Goal: Information Seeking & Learning: Learn about a topic

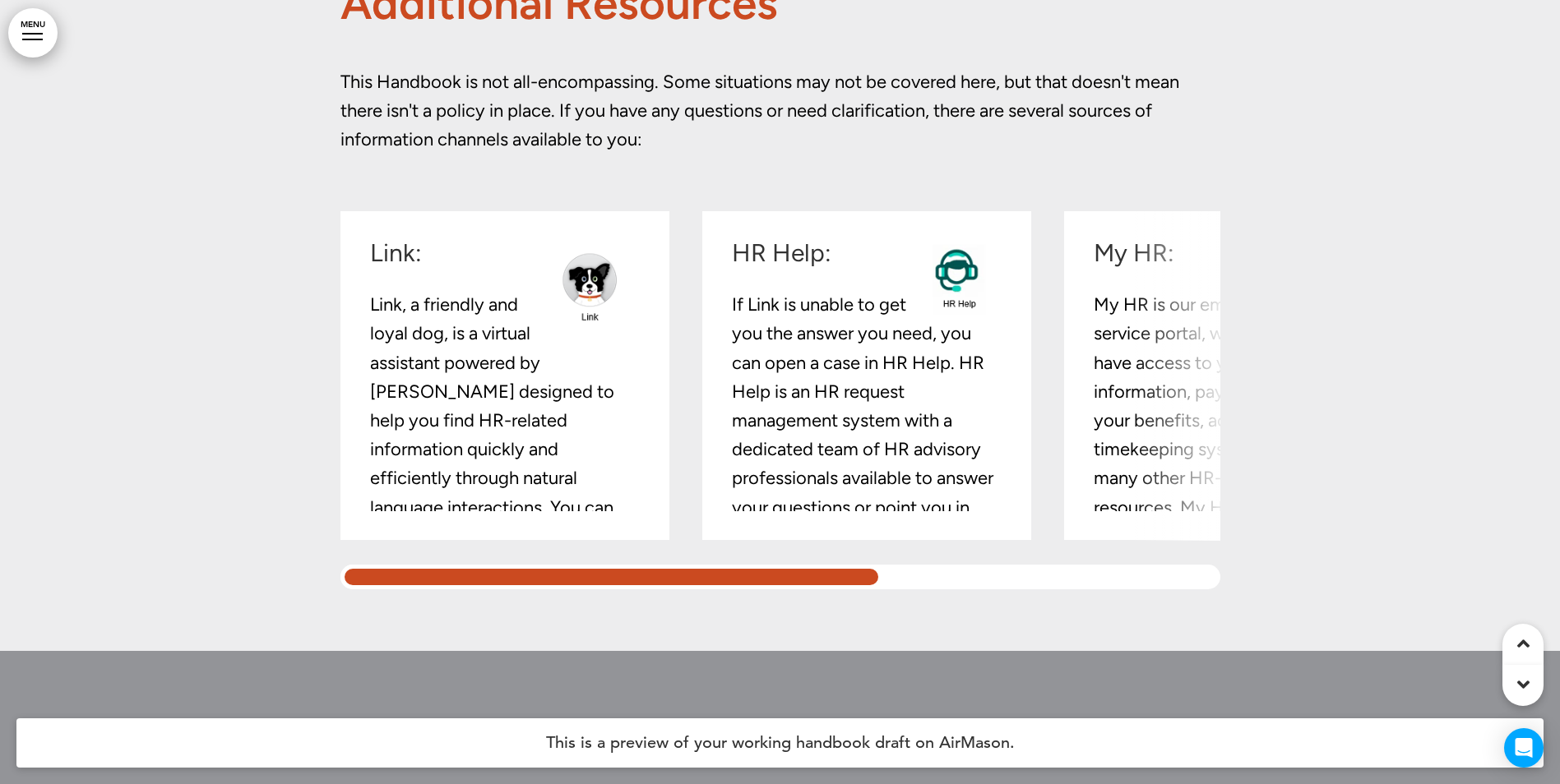
click at [398, 501] on div "Link: Link, a friendly and loyal dog, is a virtual assistant powered by [PERSON…" at bounding box center [780, 400] width 880 height 378
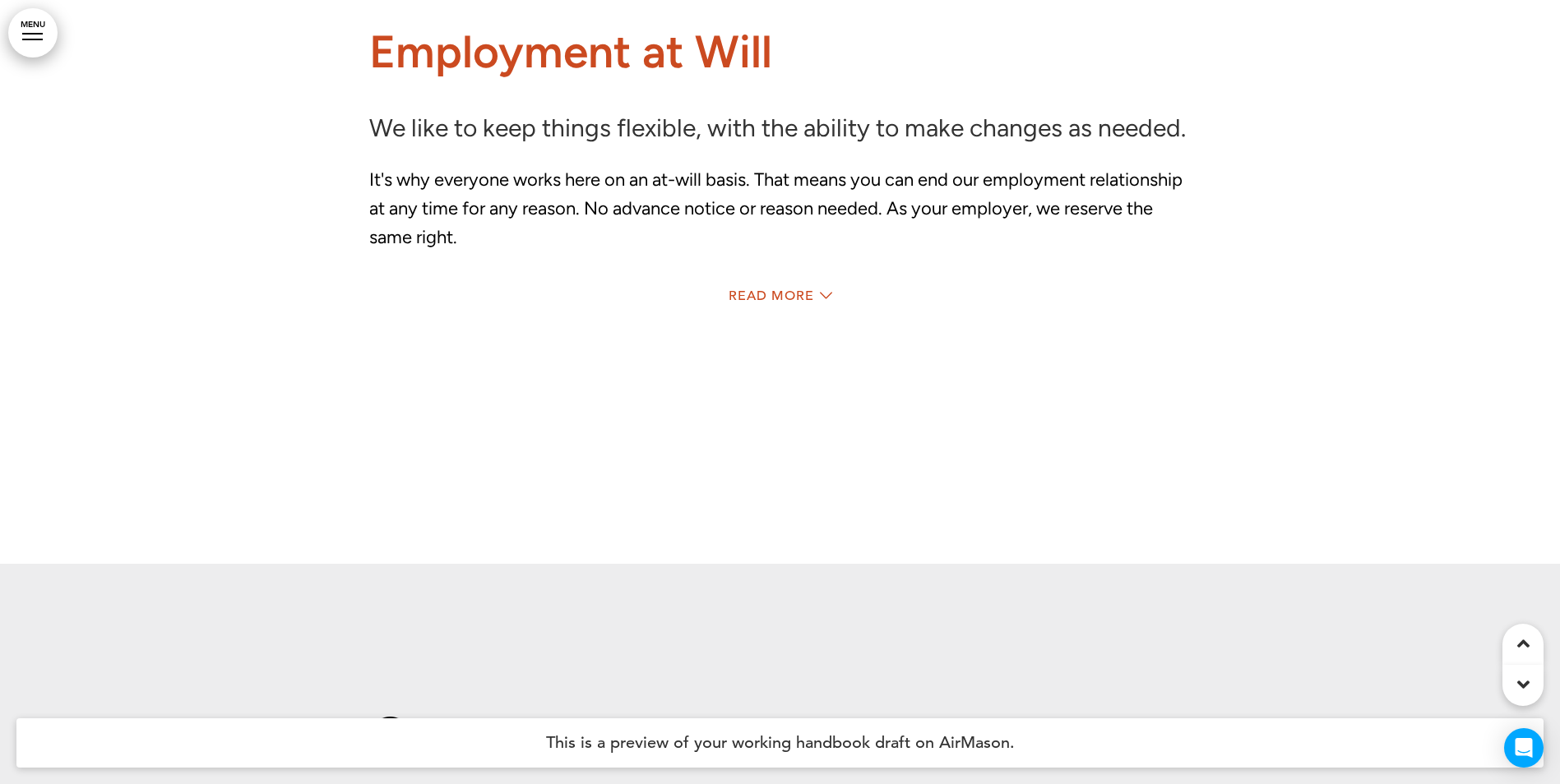
scroll to position [15535, 0]
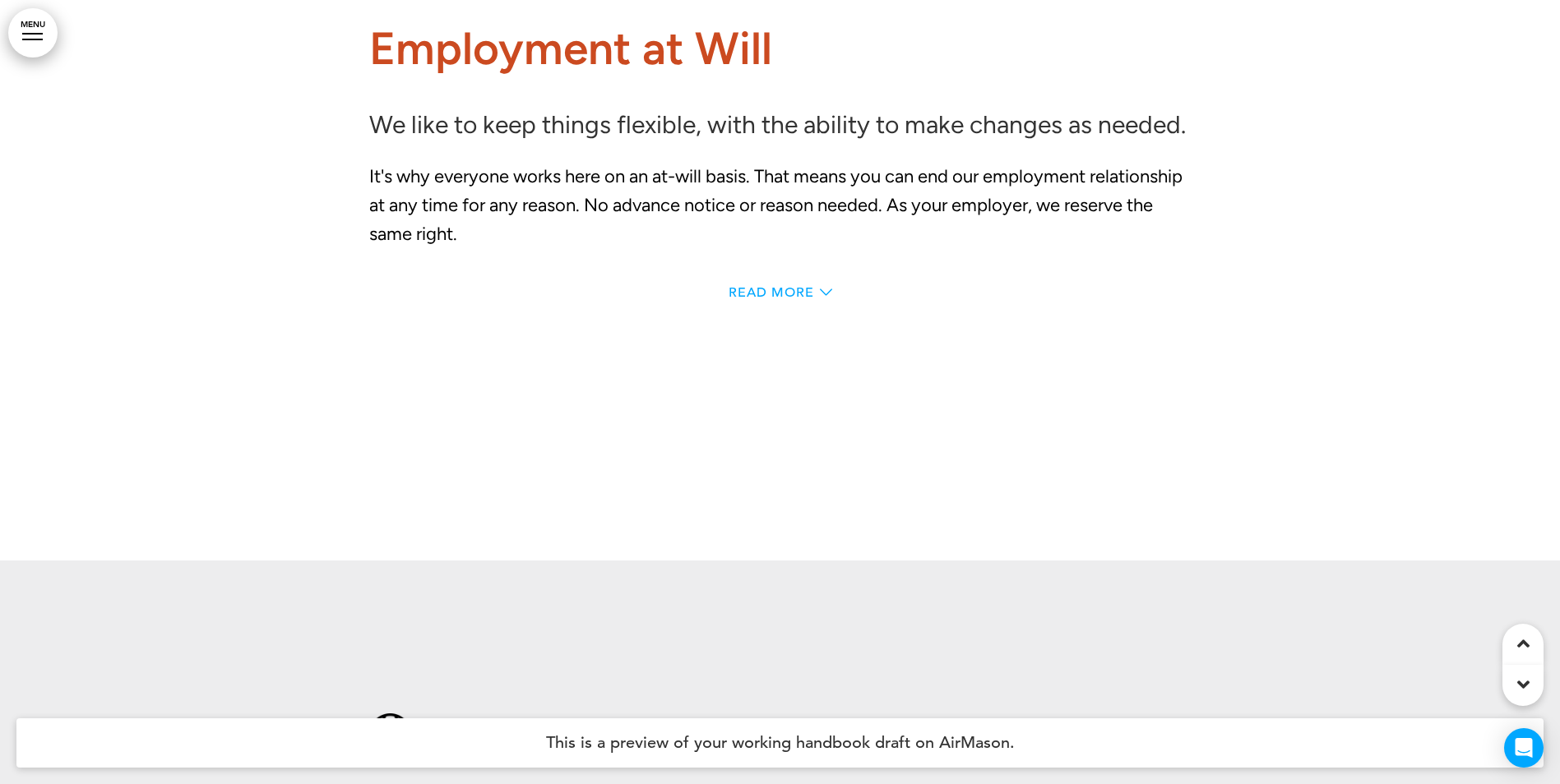
click at [821, 292] on icon at bounding box center [826, 292] width 12 height 12
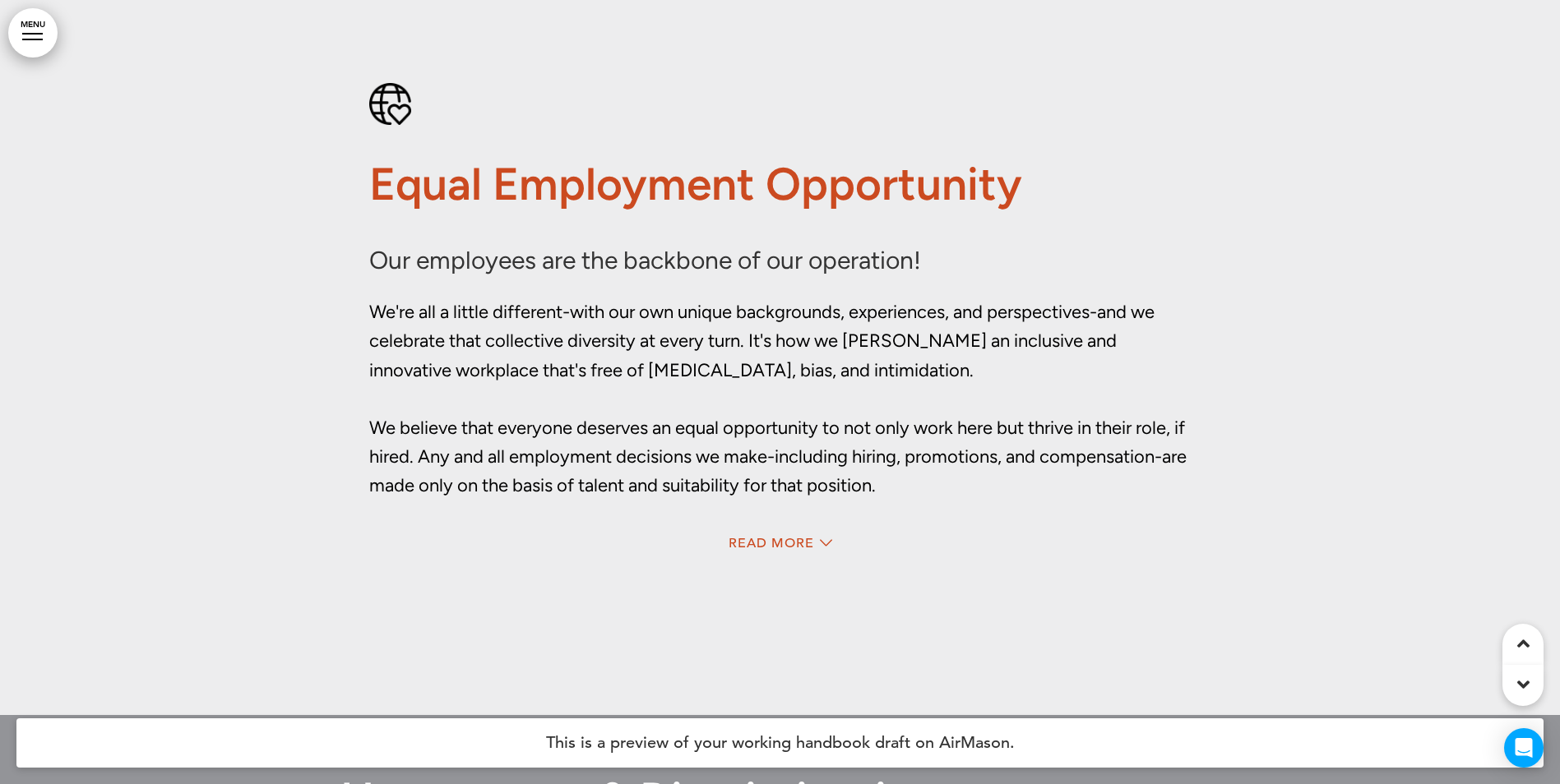
scroll to position [16333, 0]
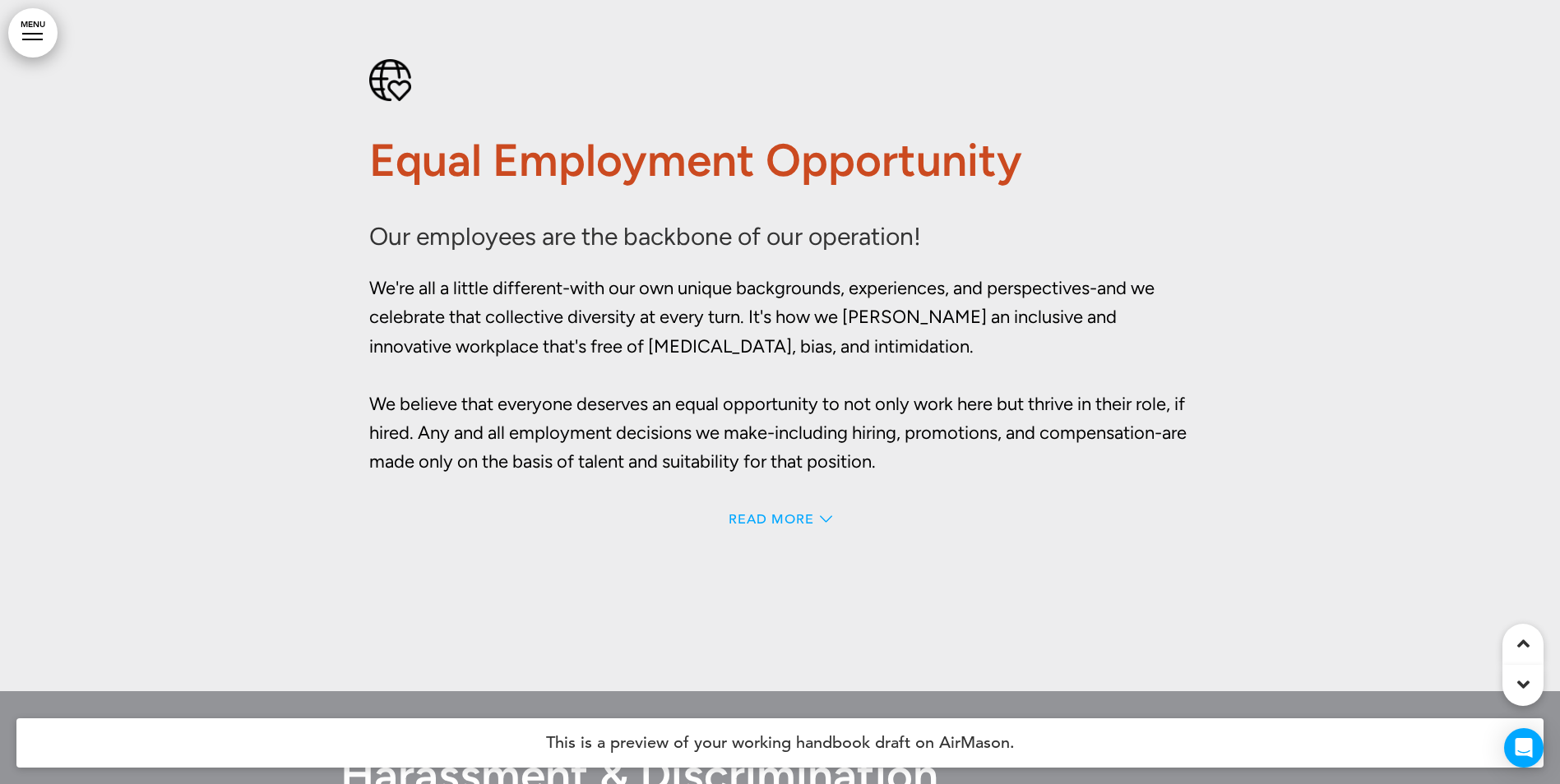
click at [770, 513] on span "Read More" at bounding box center [771, 519] width 85 height 13
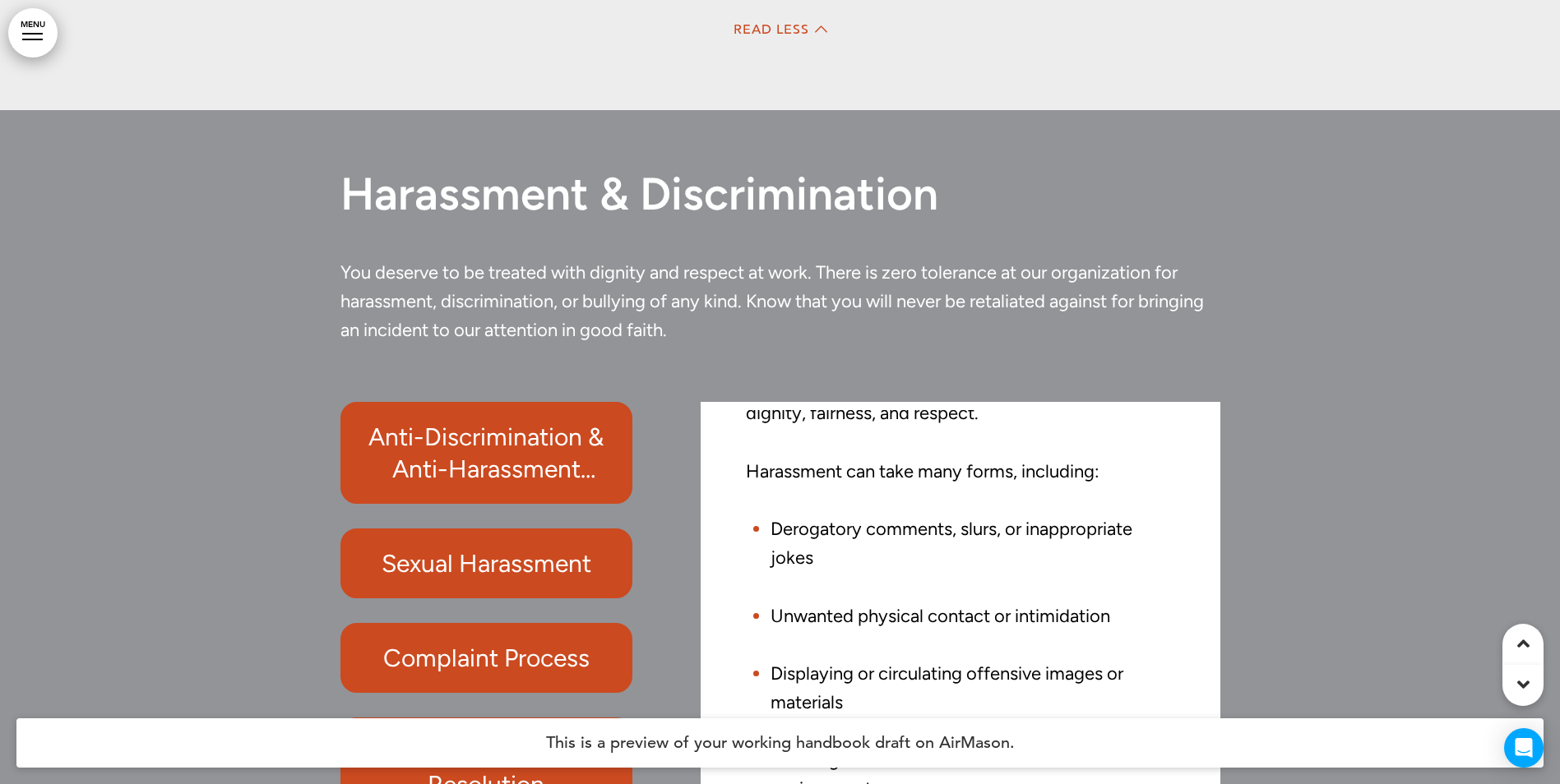
scroll to position [17638, 0]
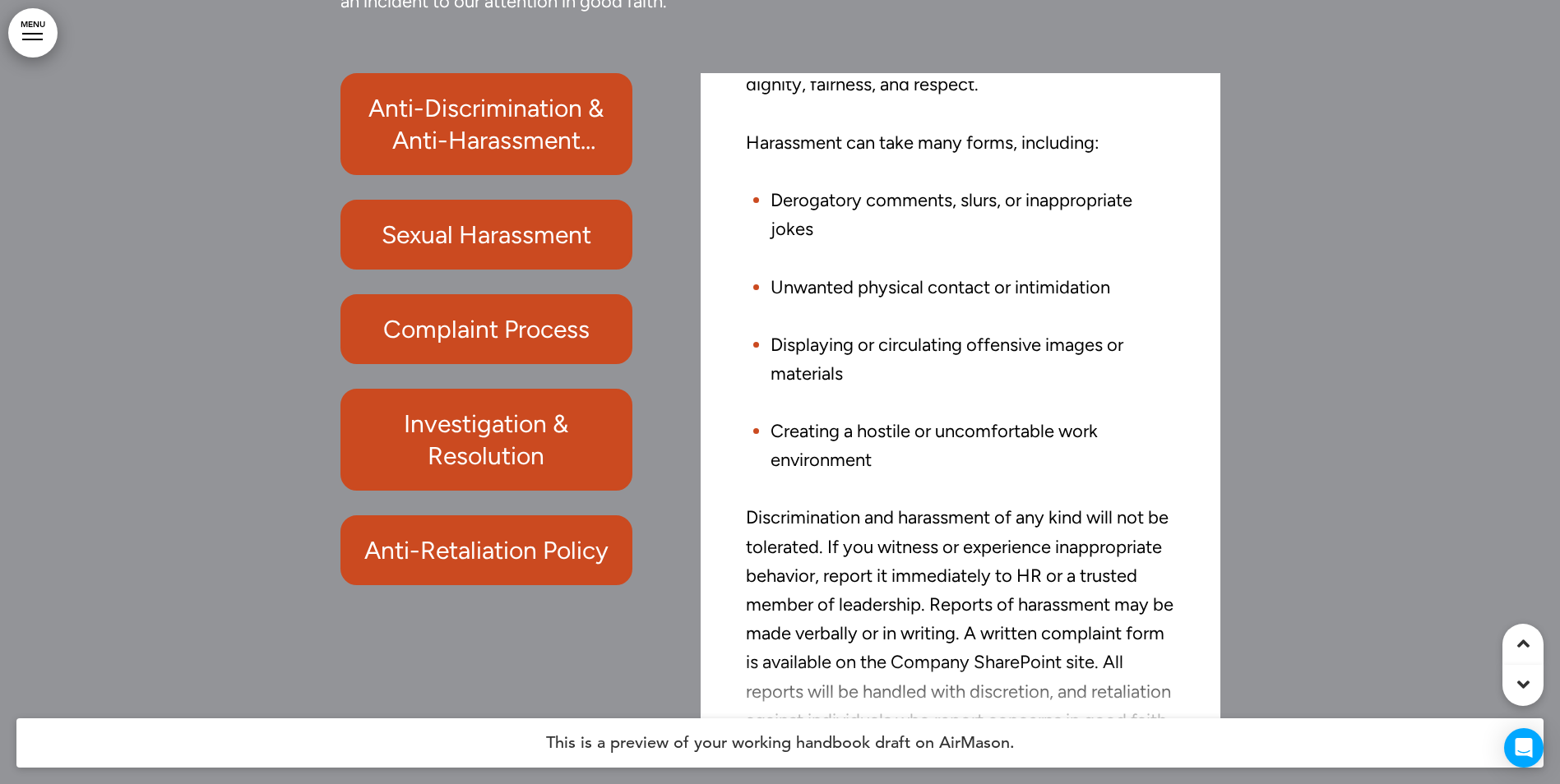
click at [585, 535] on h6 "Anti-Retaliation Policy" at bounding box center [486, 550] width 255 height 32
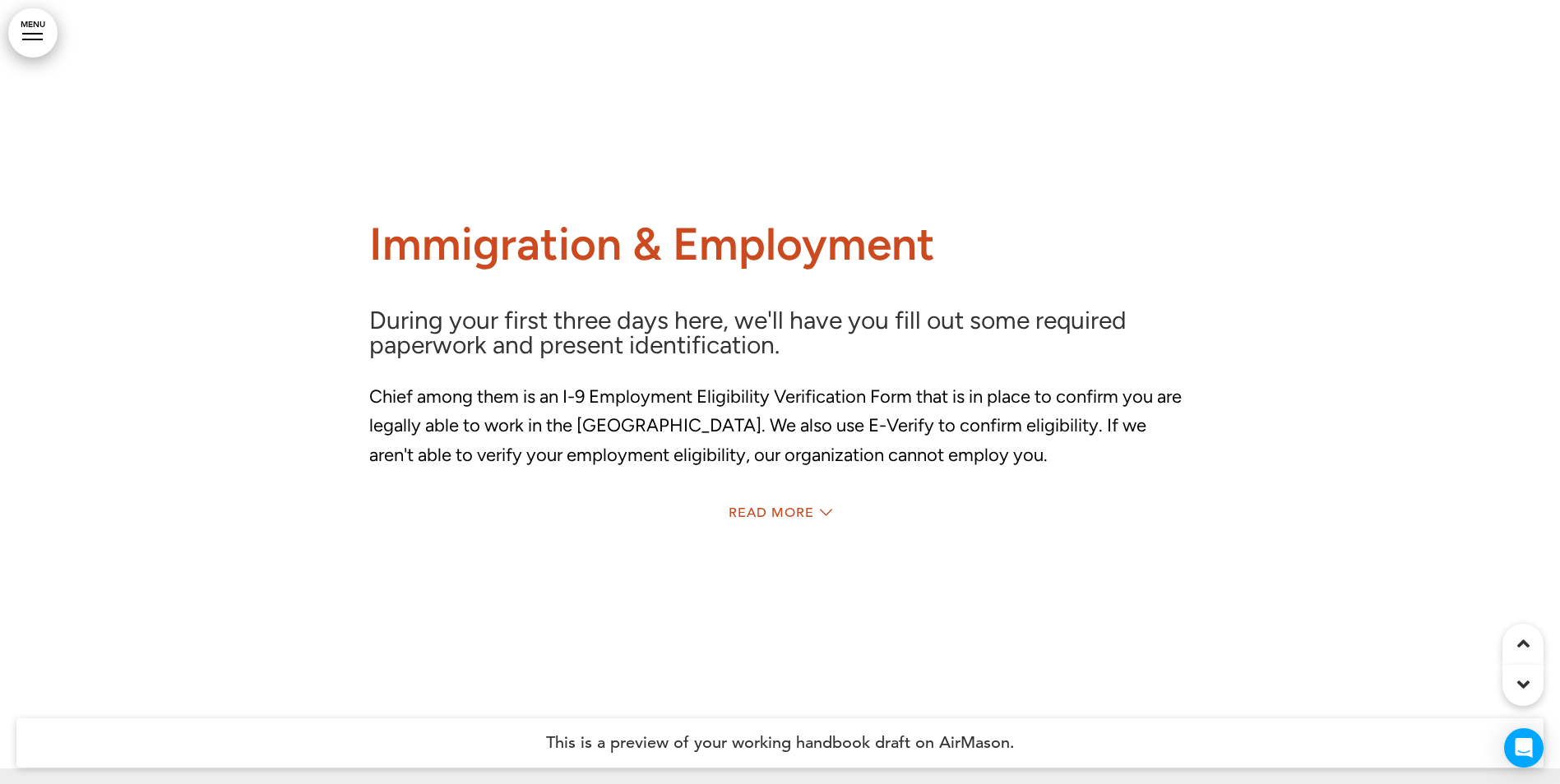
scroll to position [19529, 0]
click at [810, 506] on span "Read More" at bounding box center [771, 512] width 85 height 13
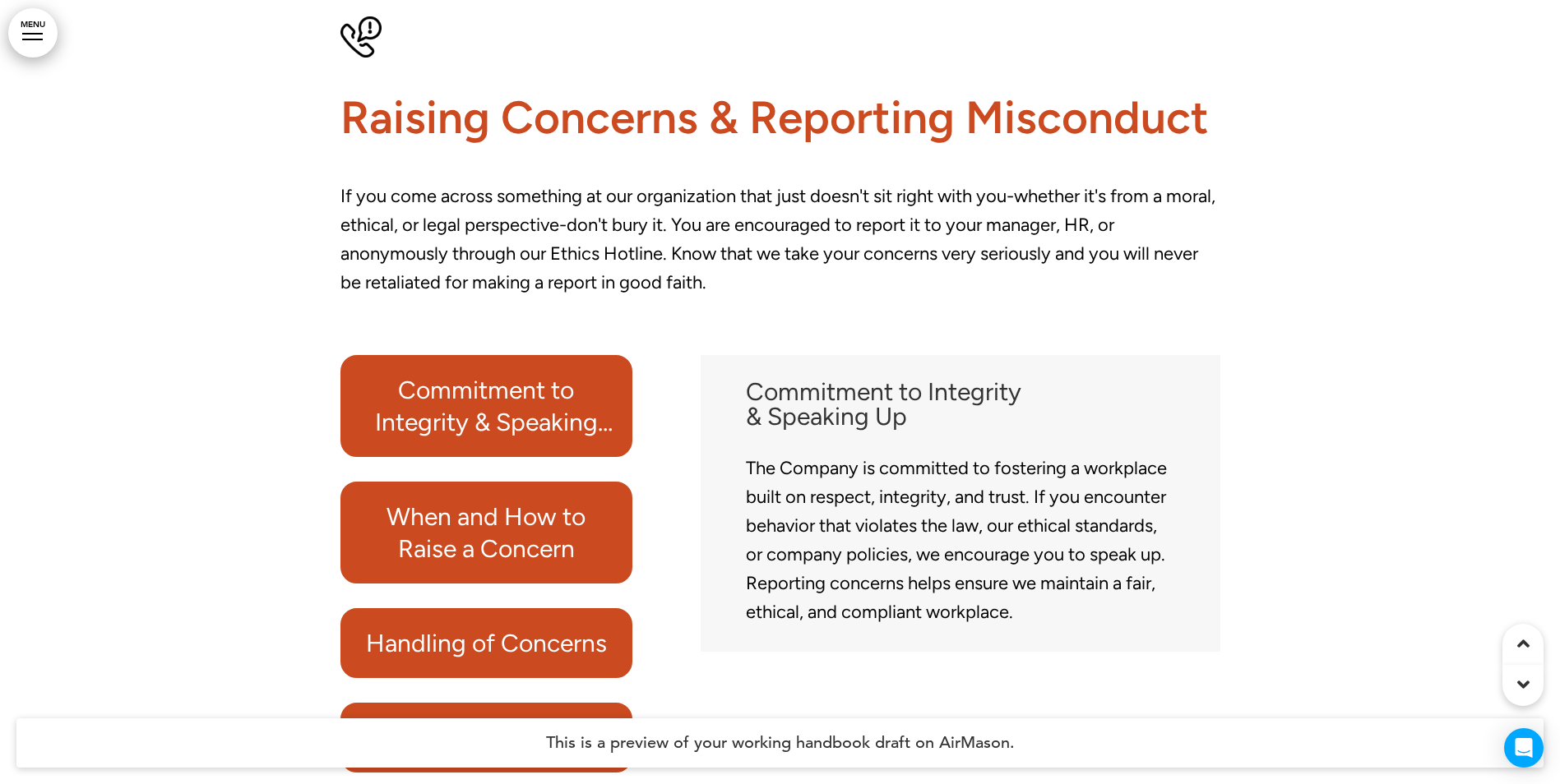
scroll to position [27079, 0]
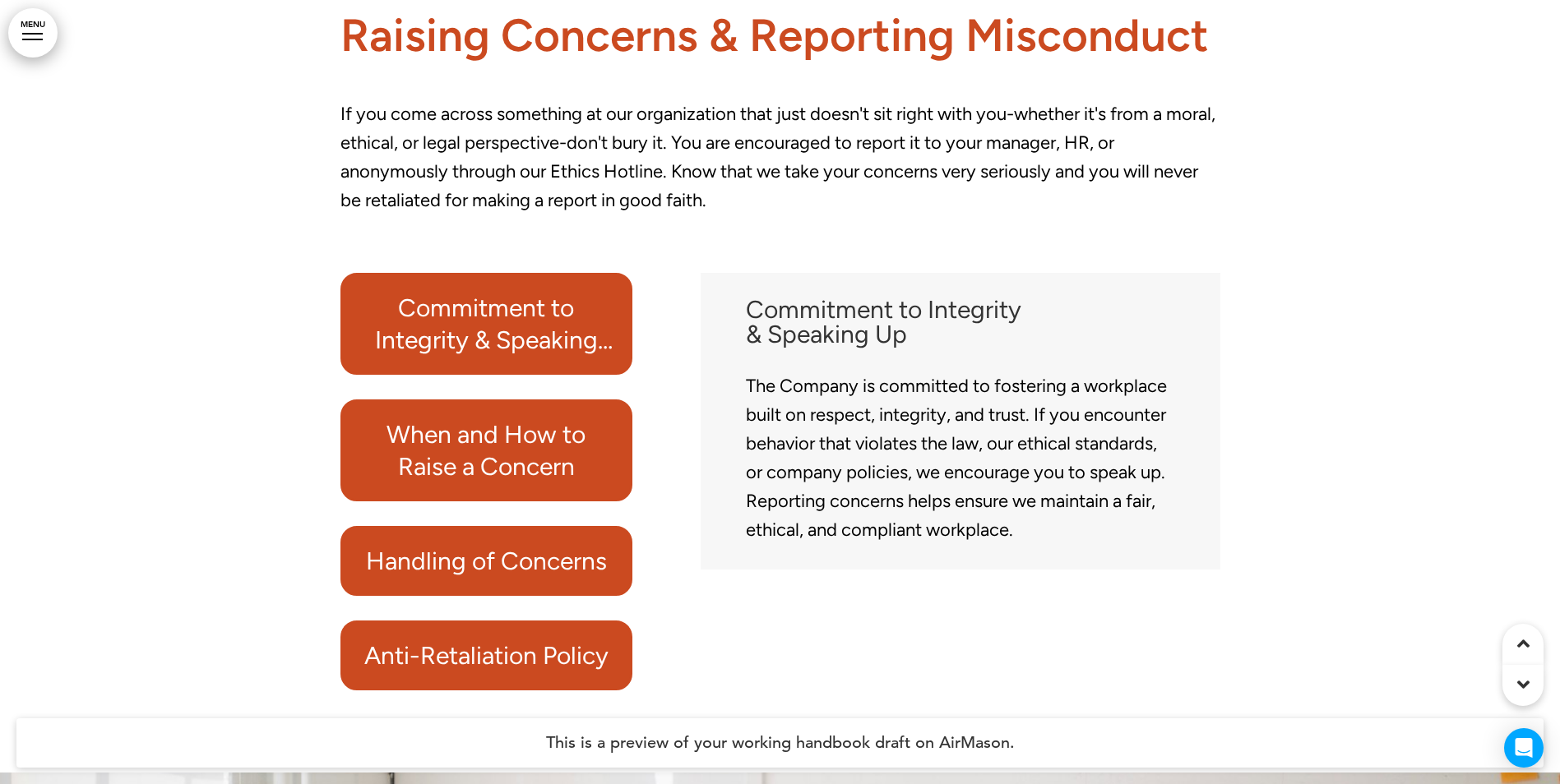
click at [486, 640] on h6 "Anti-Retaliation Policy" at bounding box center [486, 655] width 255 height 32
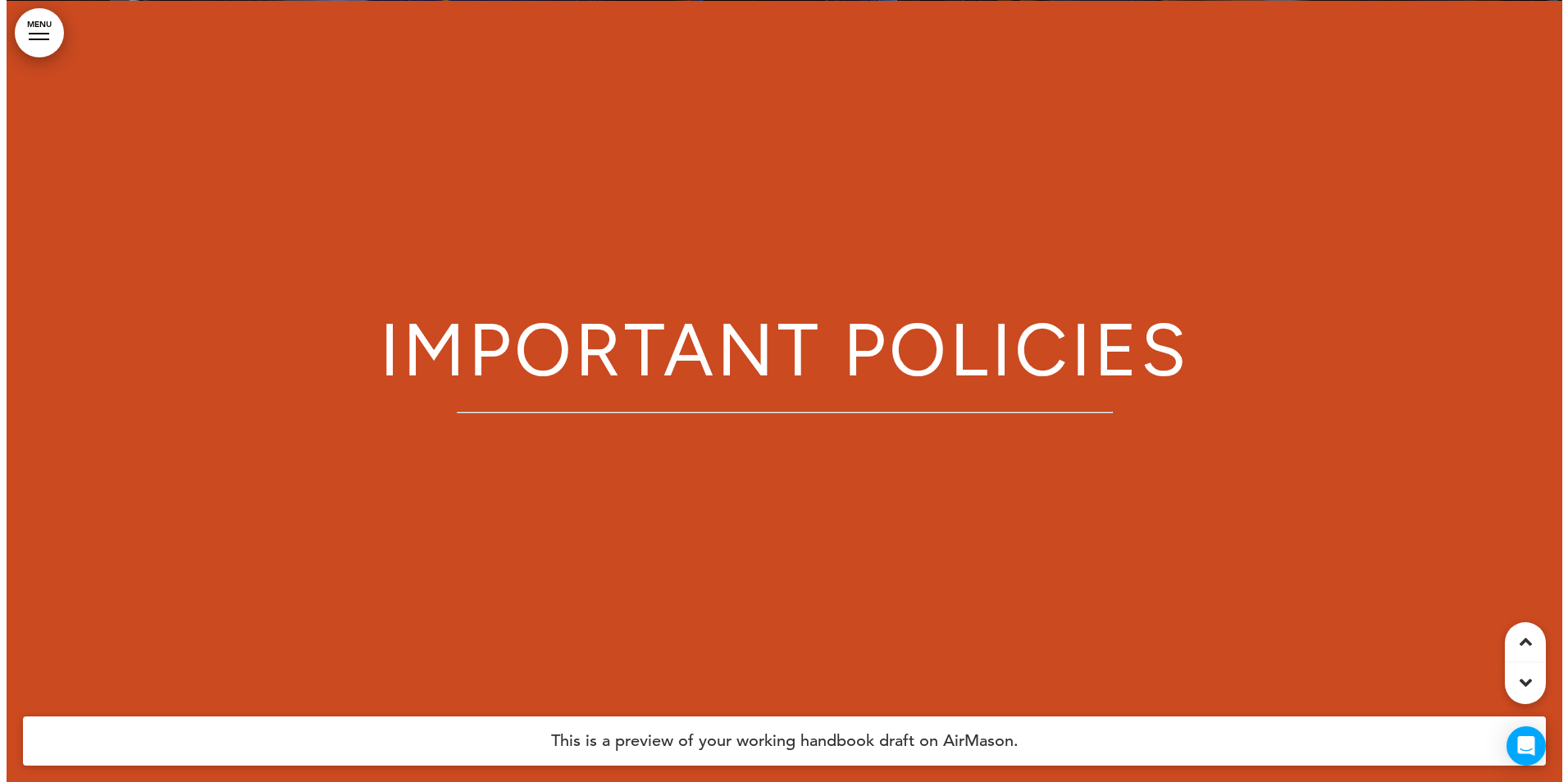
scroll to position [14104, 0]
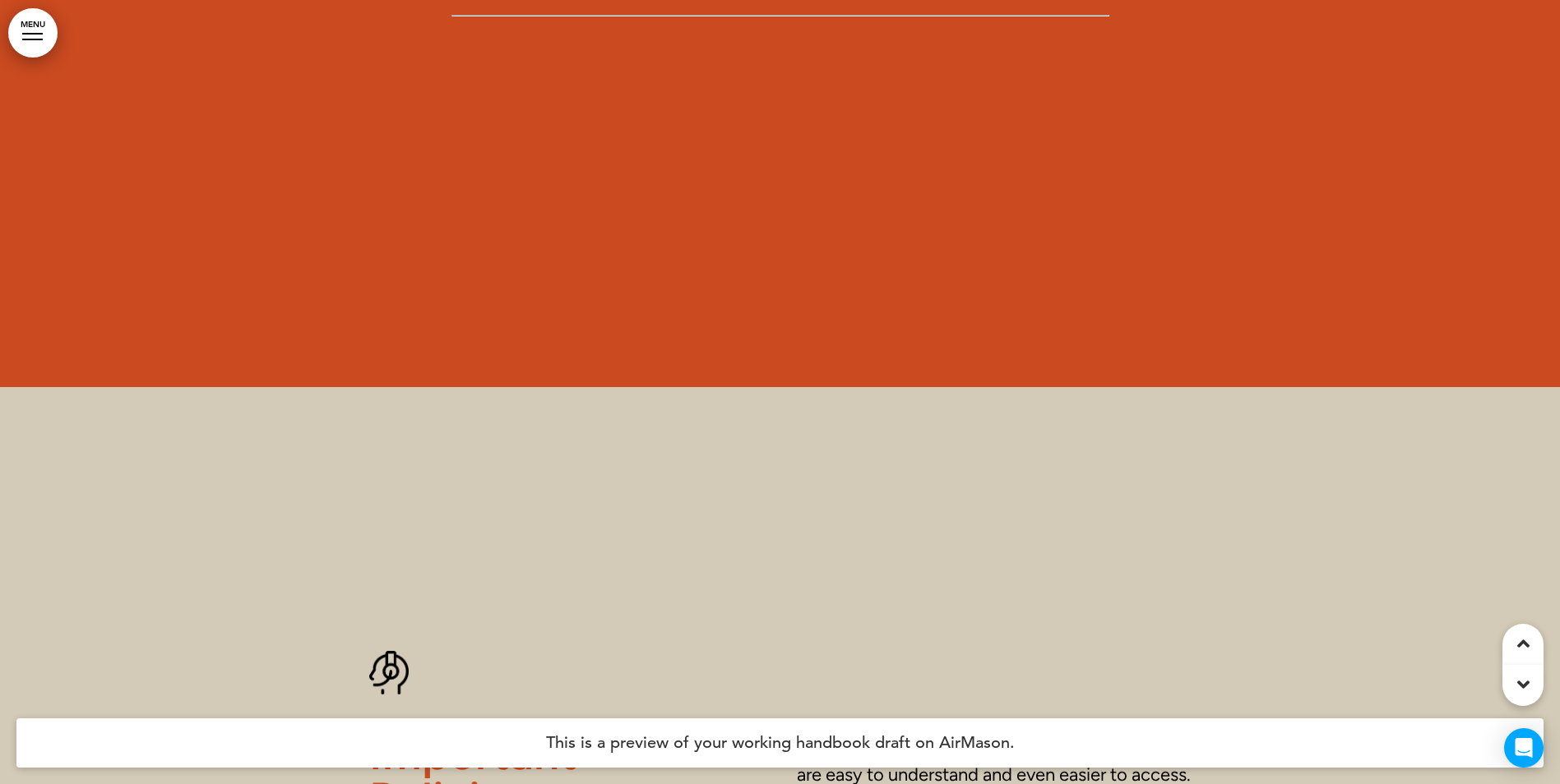
click at [38, 29] on link "MENU" at bounding box center [32, 32] width 50 height 50
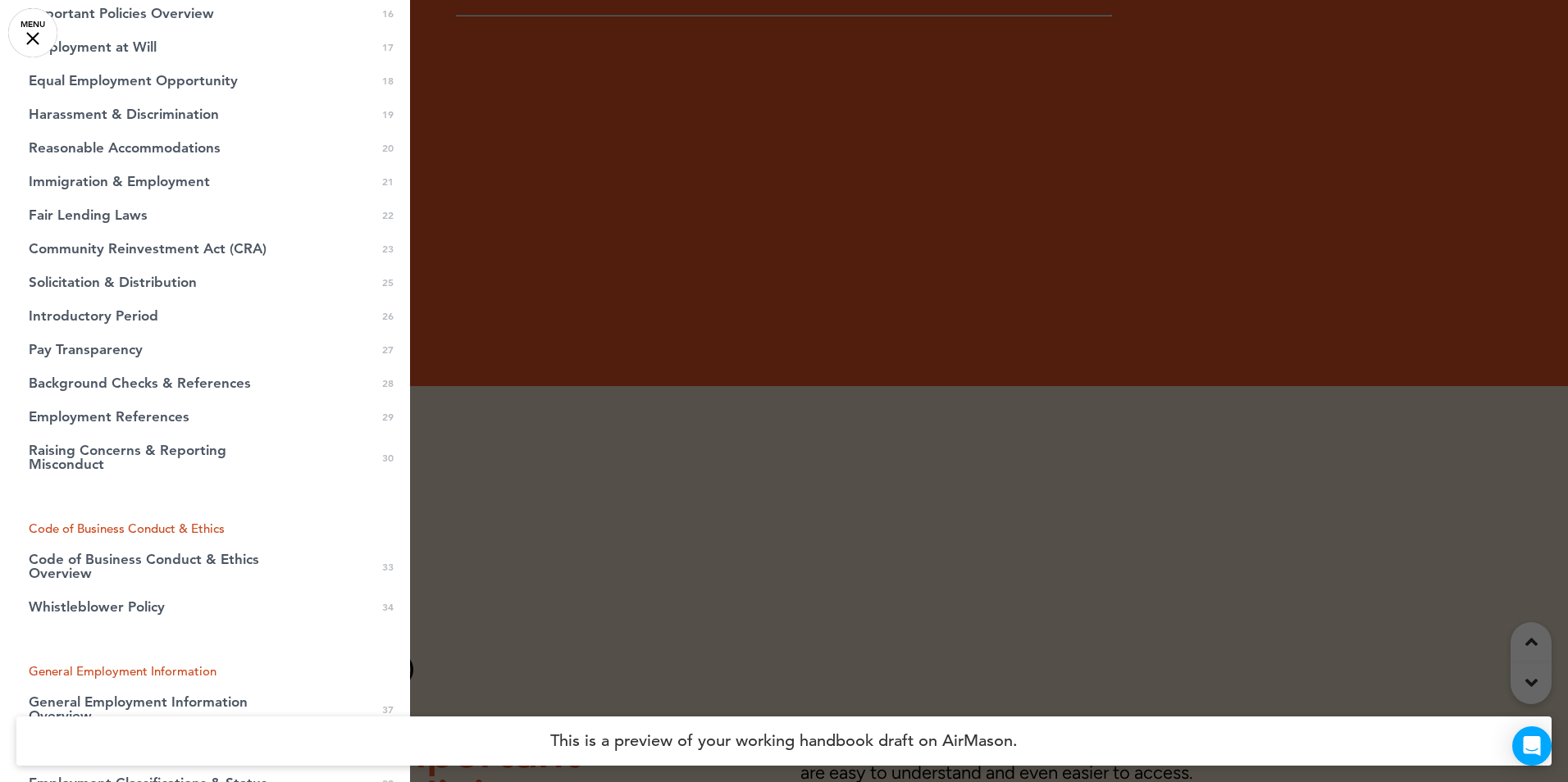
scroll to position [656, 0]
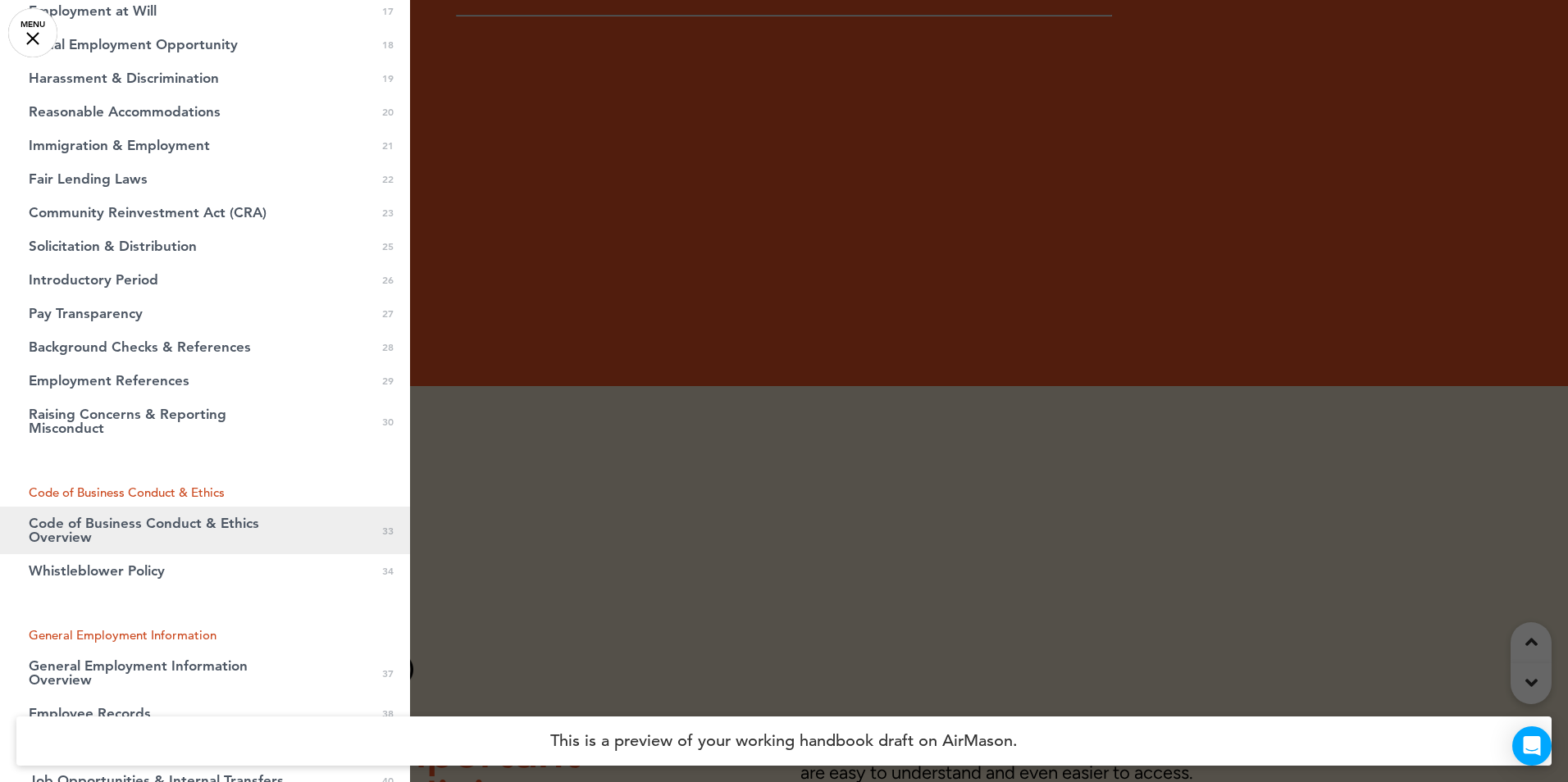
click at [183, 524] on span "Code of Business Conduct & Ethics Overview" at bounding box center [164, 531] width 271 height 28
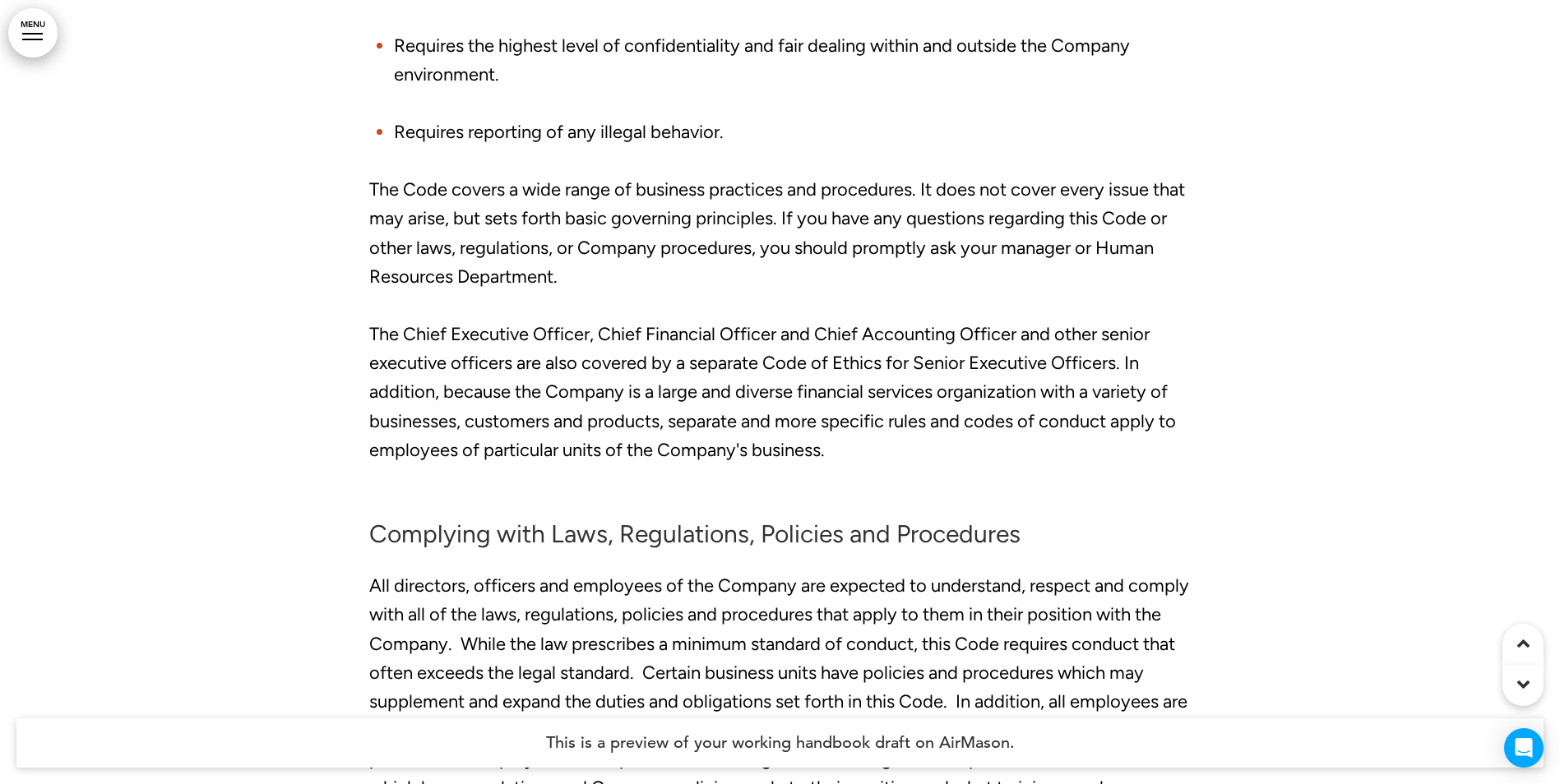
scroll to position [30699, 0]
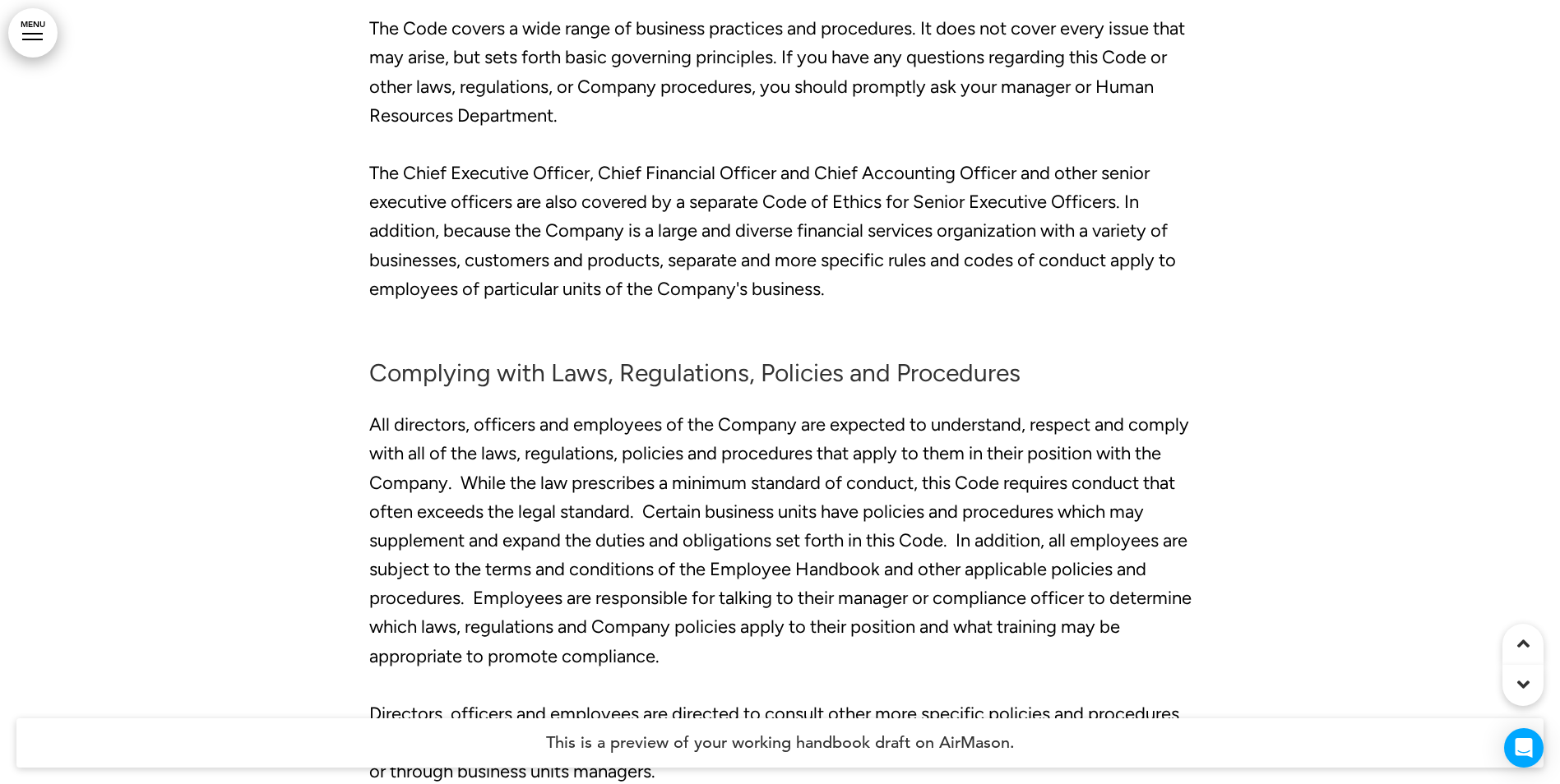
click at [886, 159] on p "The Chief Executive Officer, Chief Financial Officer and Chief Accounting Offic…" at bounding box center [781, 246] width 823 height 174
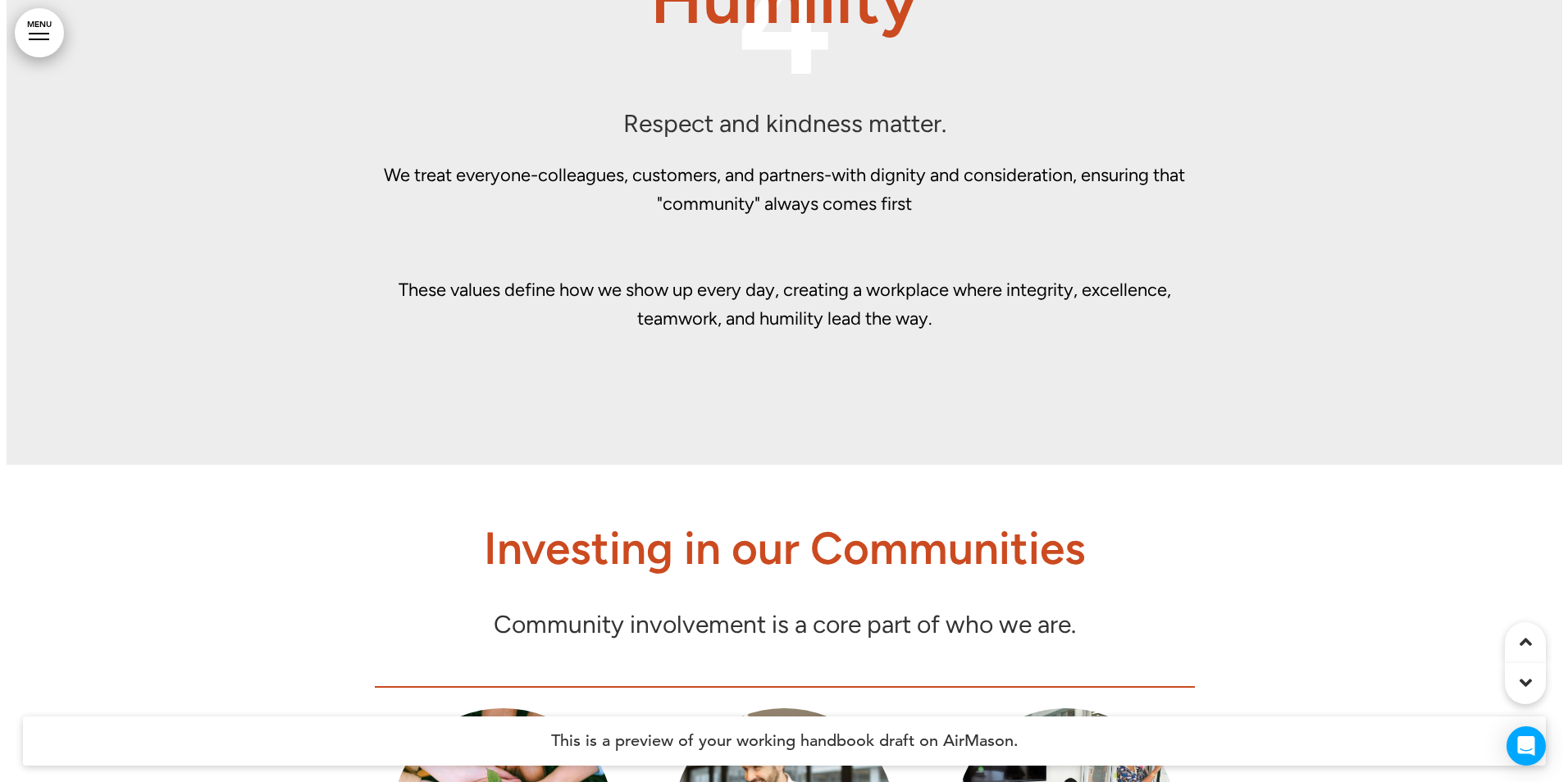
scroll to position [9857, 0]
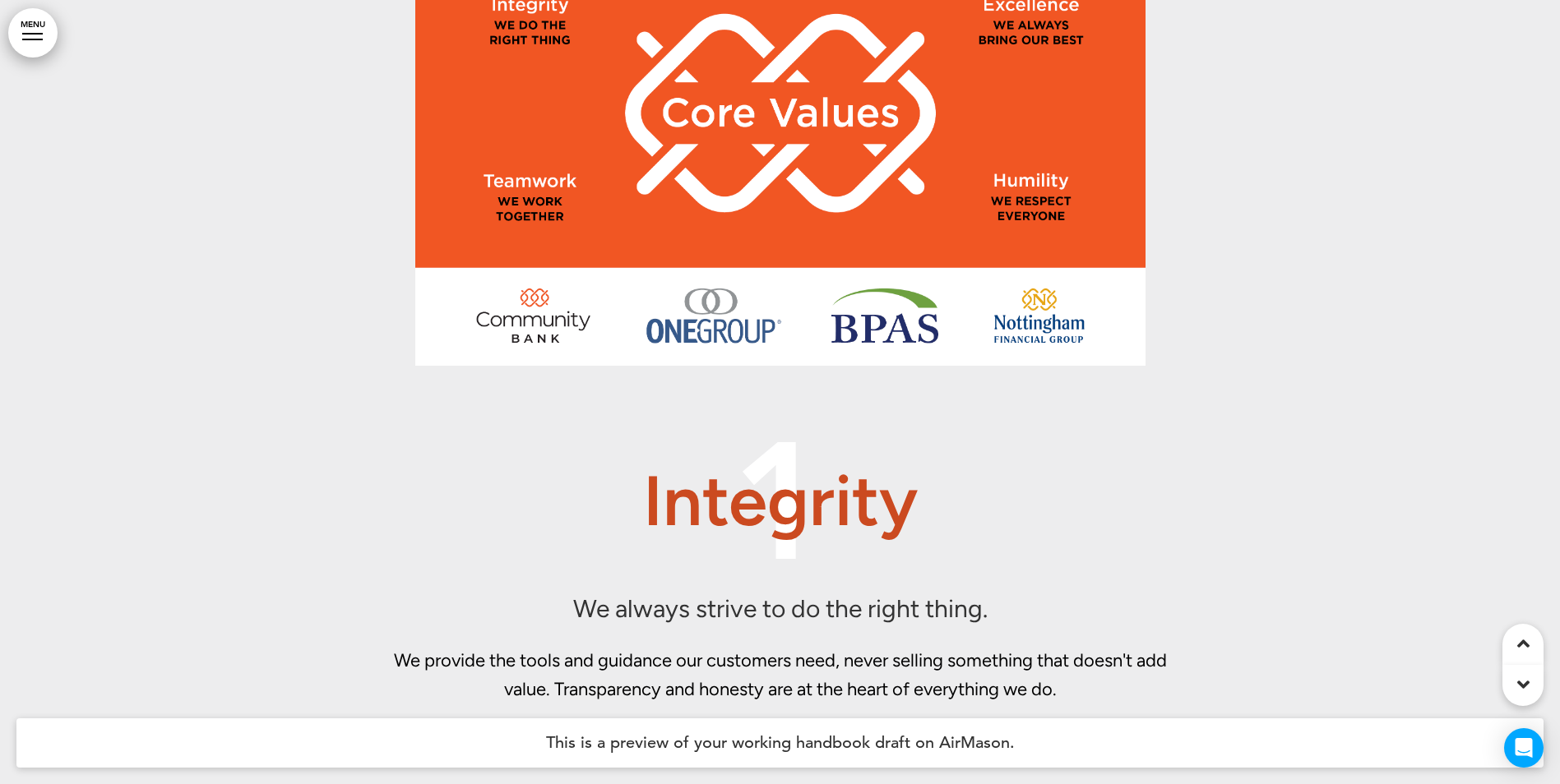
click at [36, 30] on link "MENU" at bounding box center [32, 32] width 50 height 50
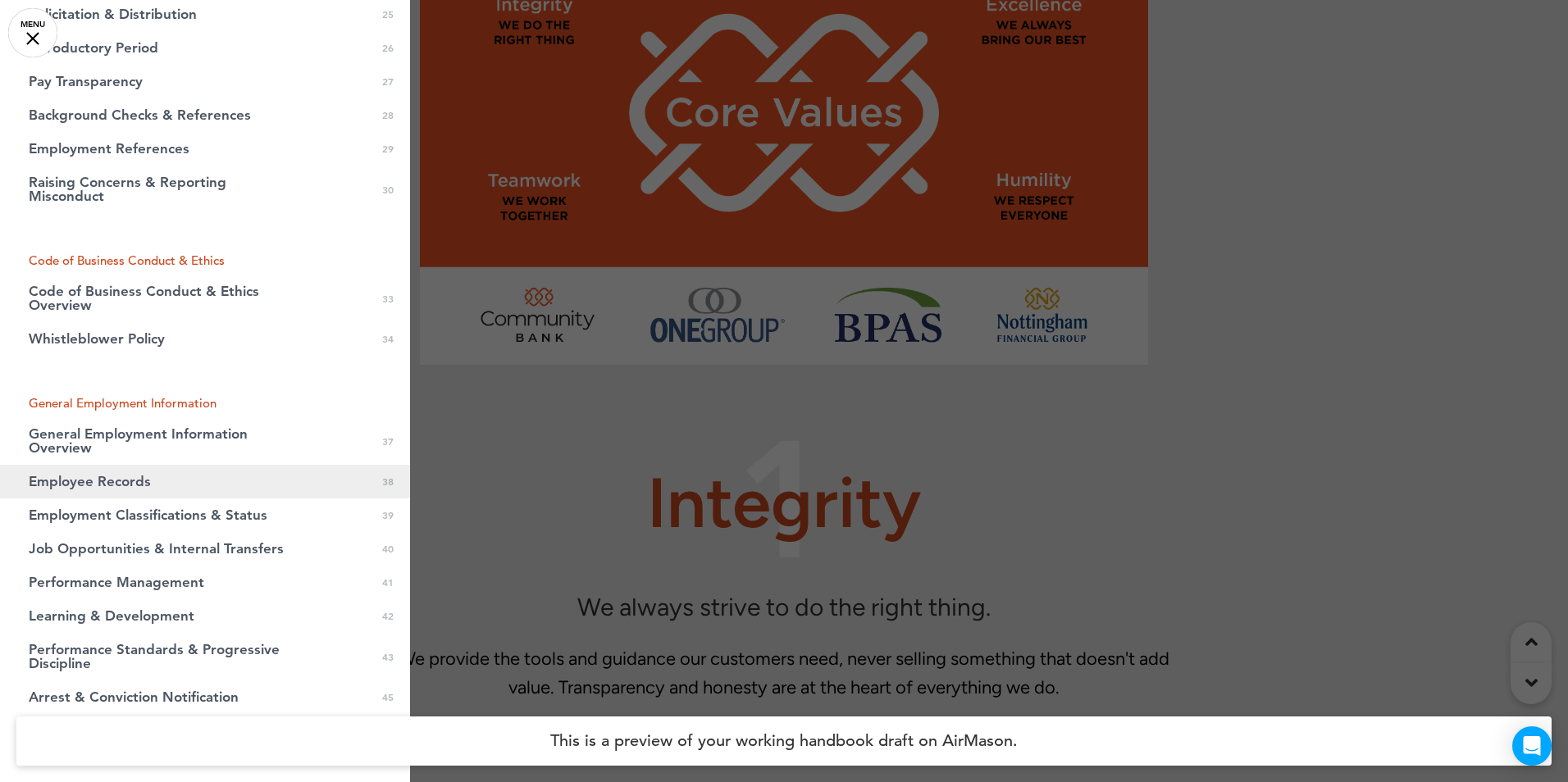
scroll to position [902, 0]
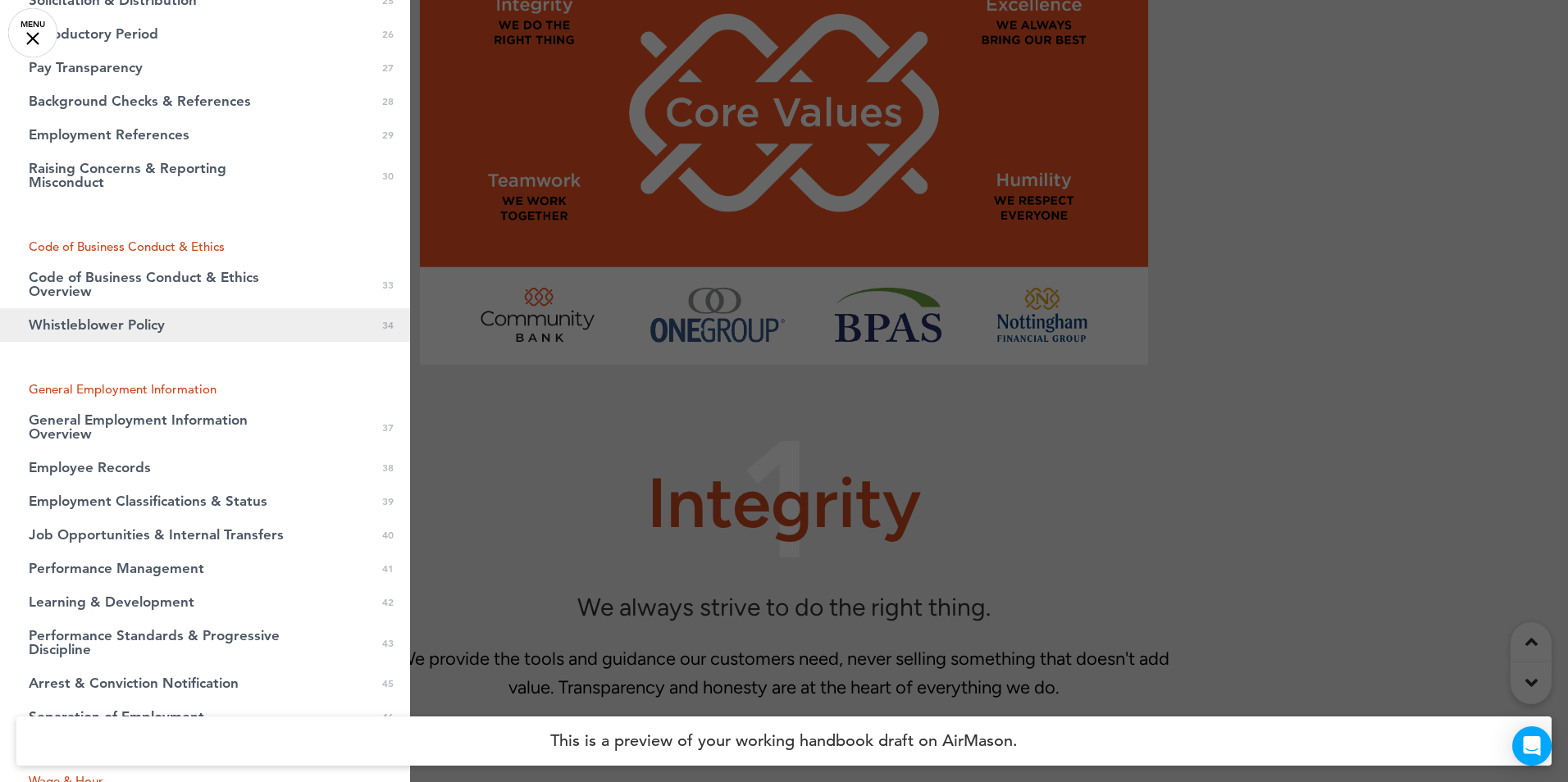
click at [128, 327] on span "Whistleblower Policy" at bounding box center [96, 325] width 136 height 14
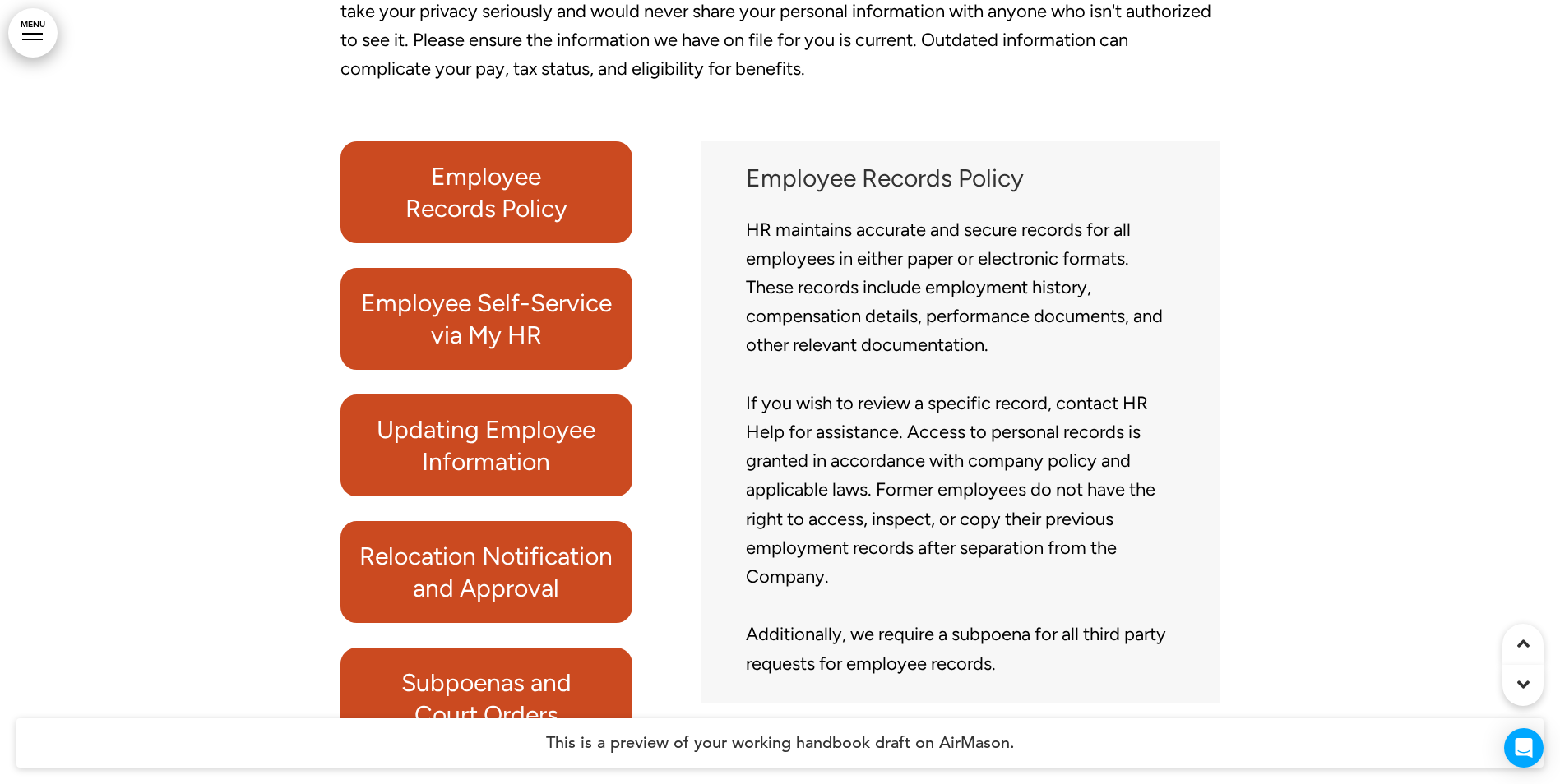
scroll to position [46059, 0]
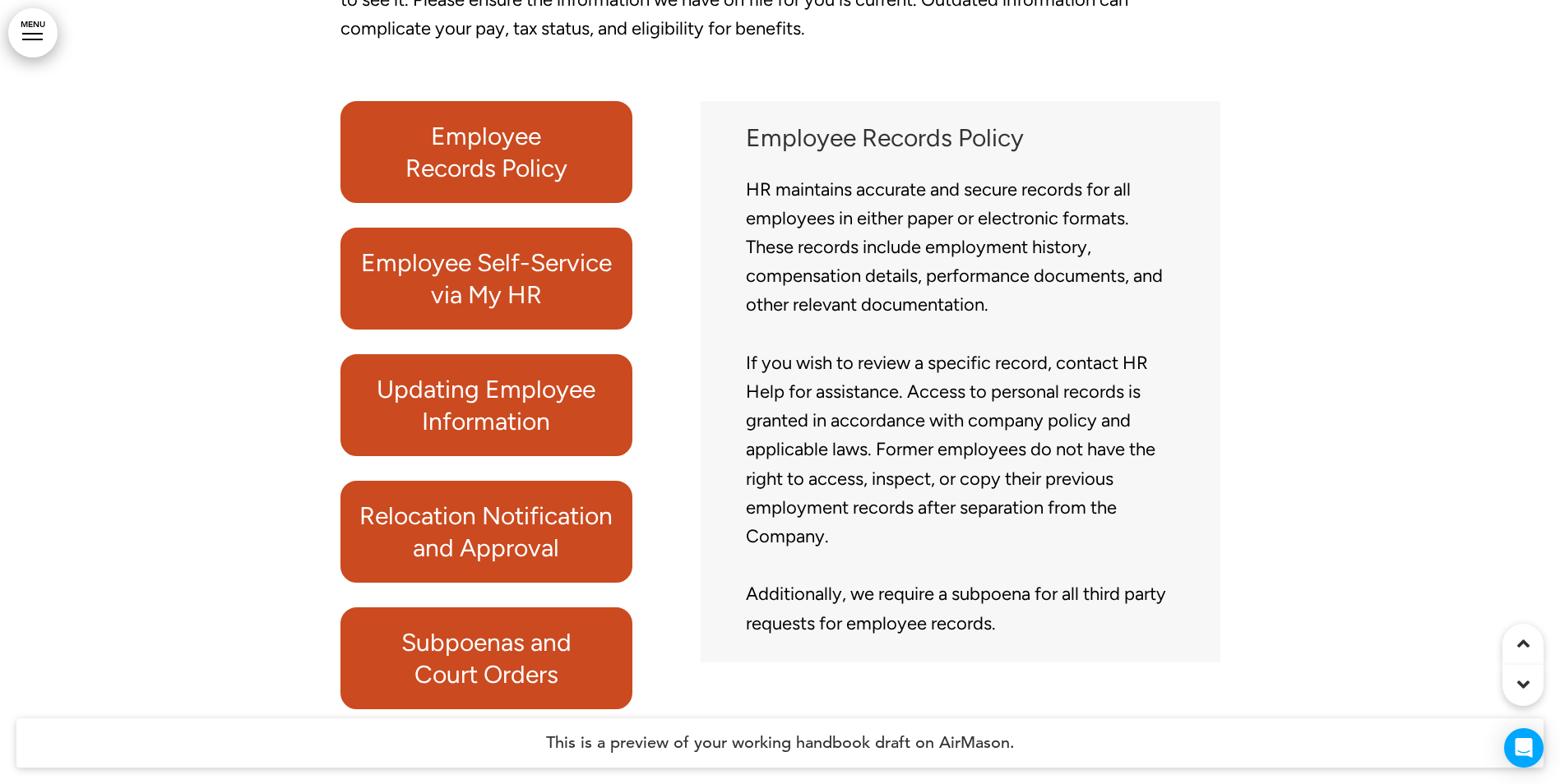
click at [561, 500] on h6 "Relocation Notification and Approval" at bounding box center [486, 532] width 255 height 64
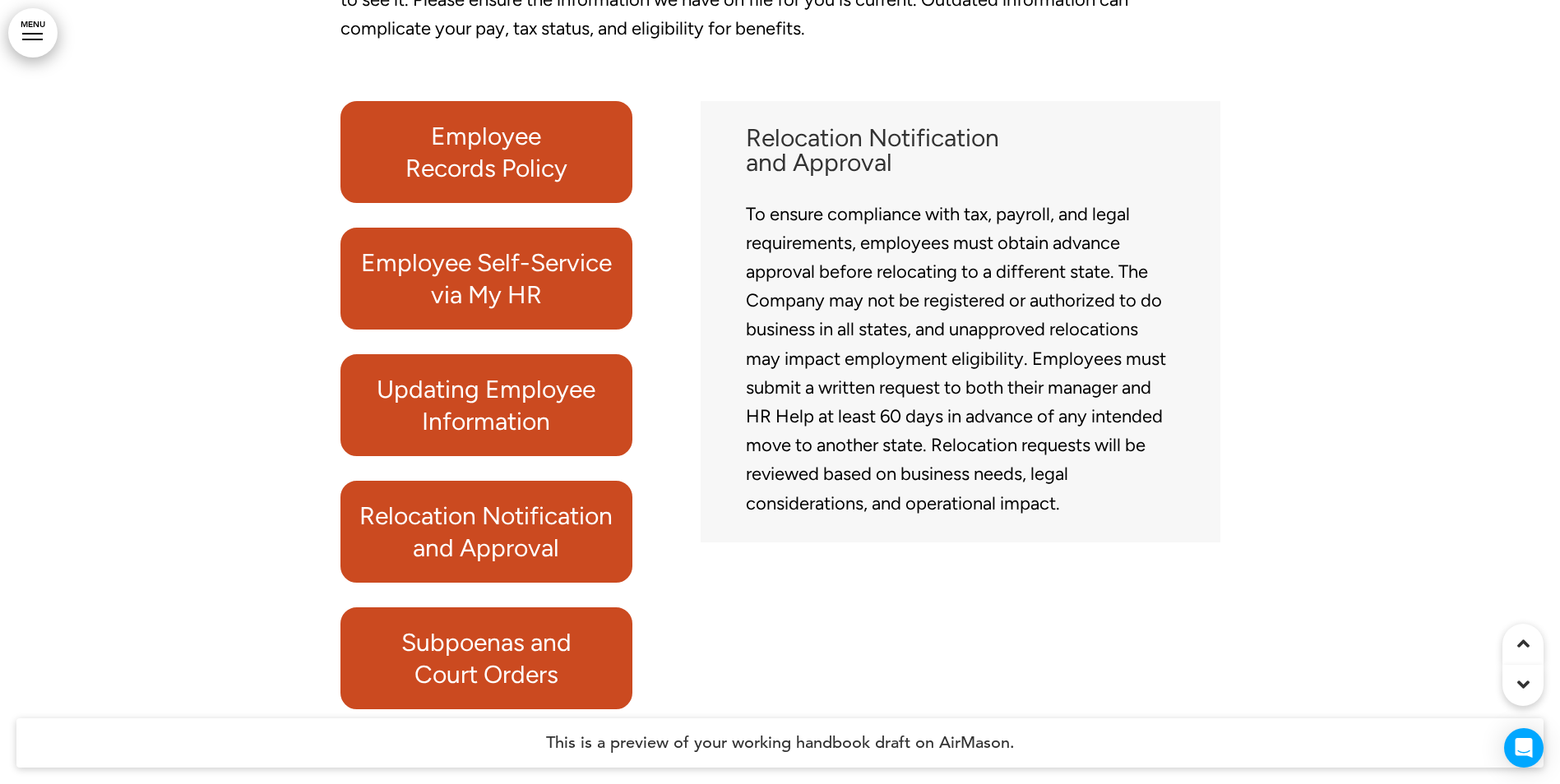
click at [532, 627] on h6 "Subpoenas and Court Orders" at bounding box center [486, 659] width 255 height 64
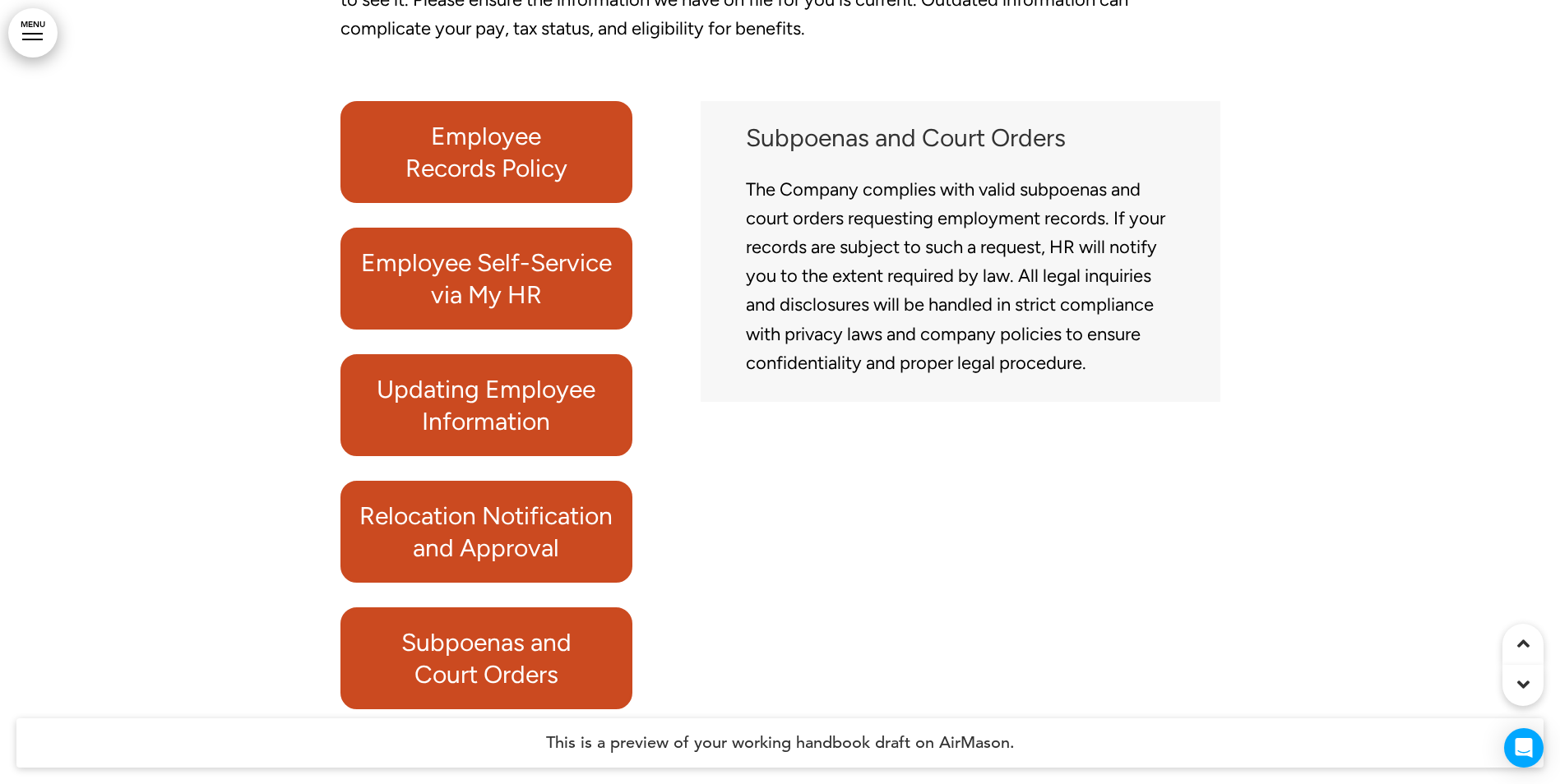
click at [552, 129] on h6 "Employee Records Policy" at bounding box center [486, 152] width 255 height 64
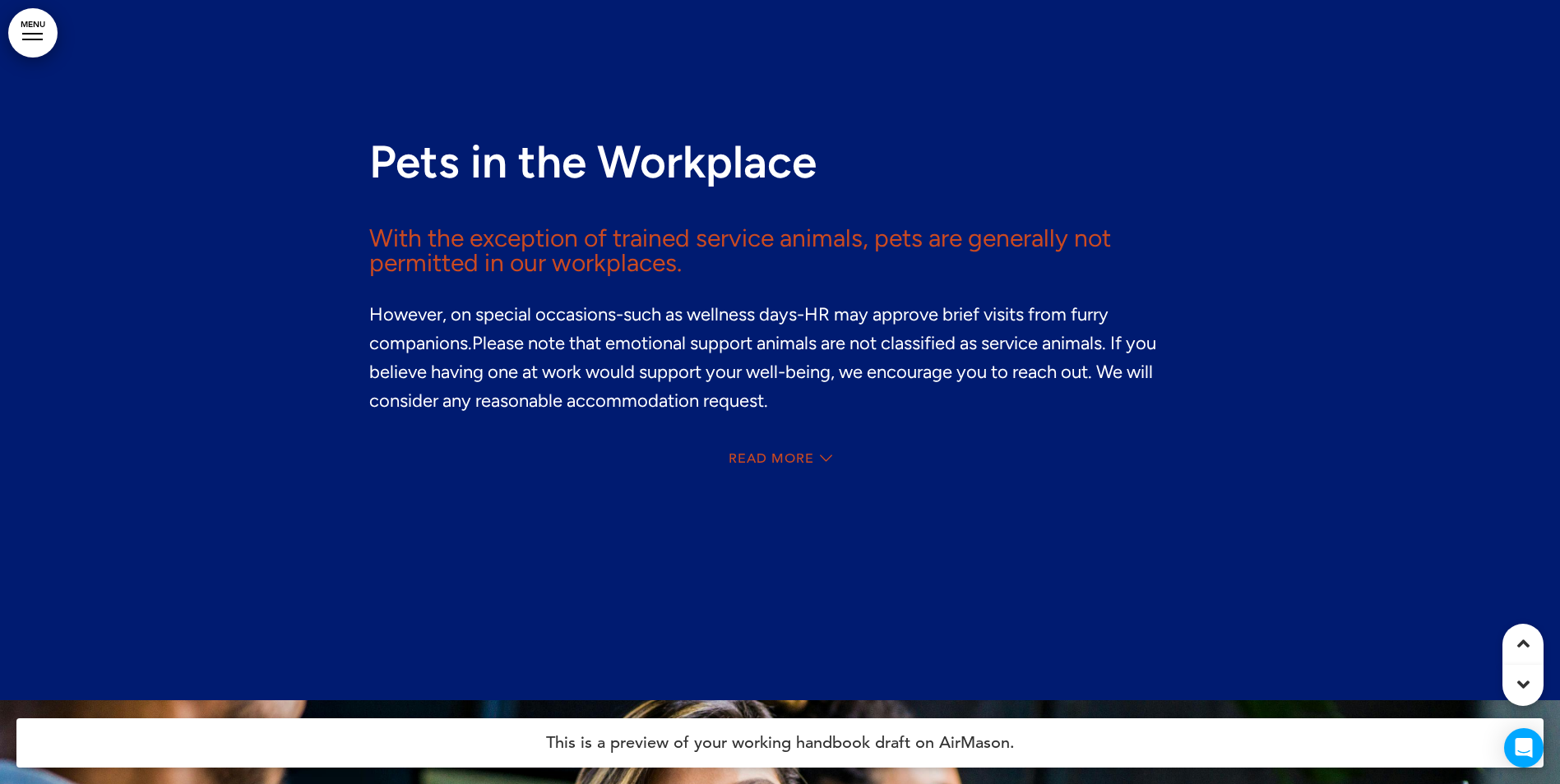
scroll to position [68169, 0]
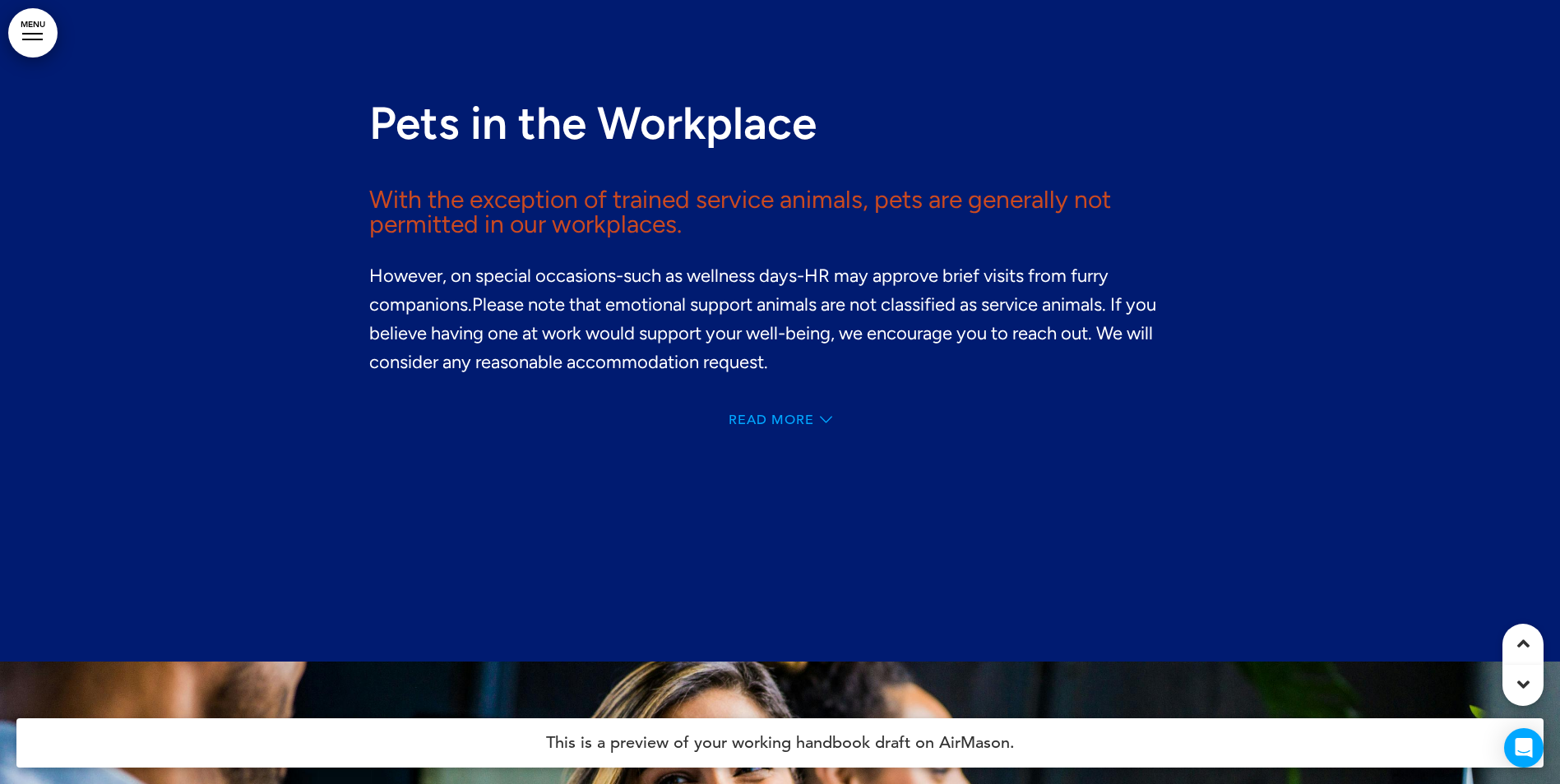
click at [797, 419] on span "Read More" at bounding box center [771, 420] width 85 height 13
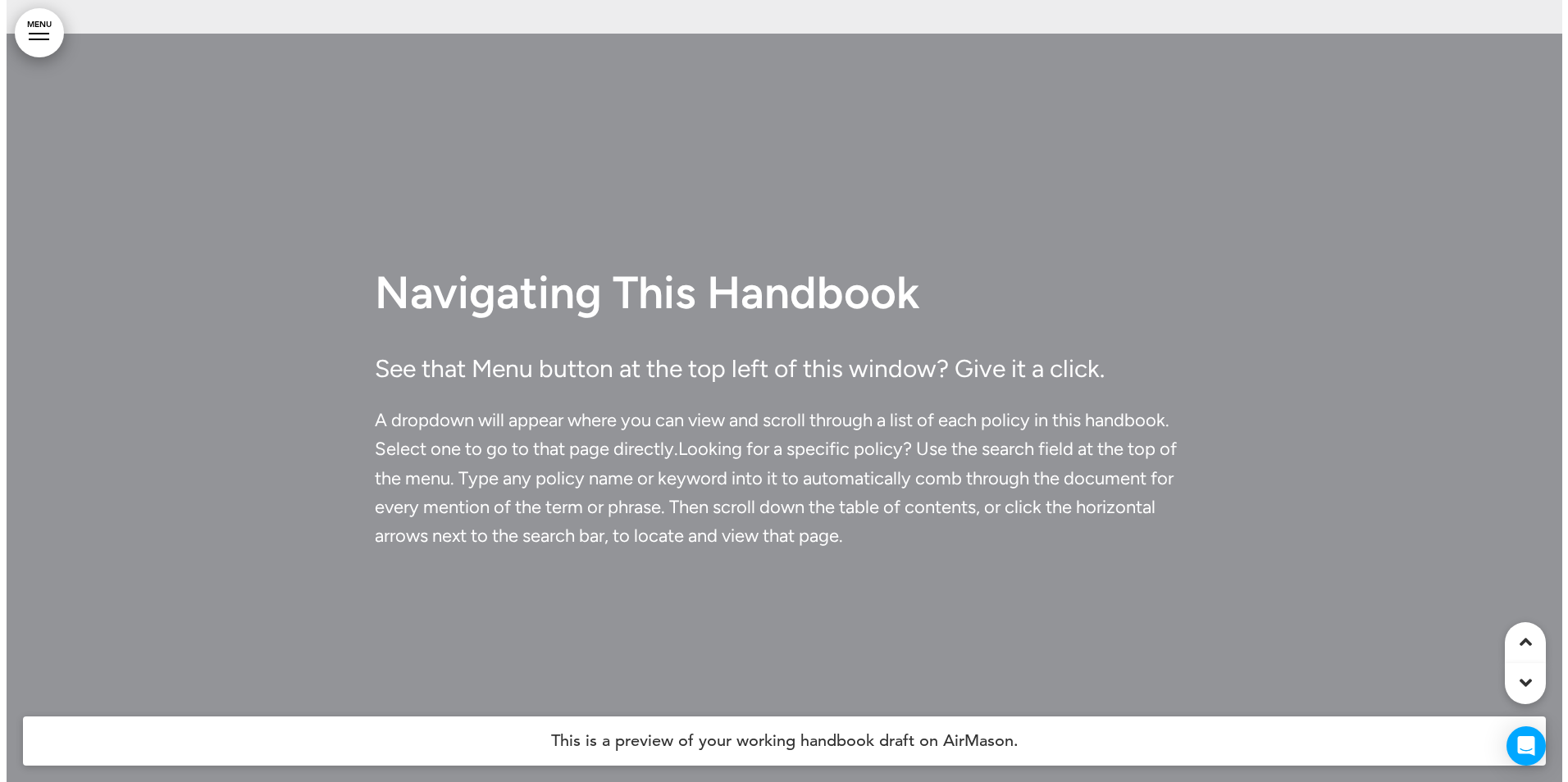
scroll to position [4509, 0]
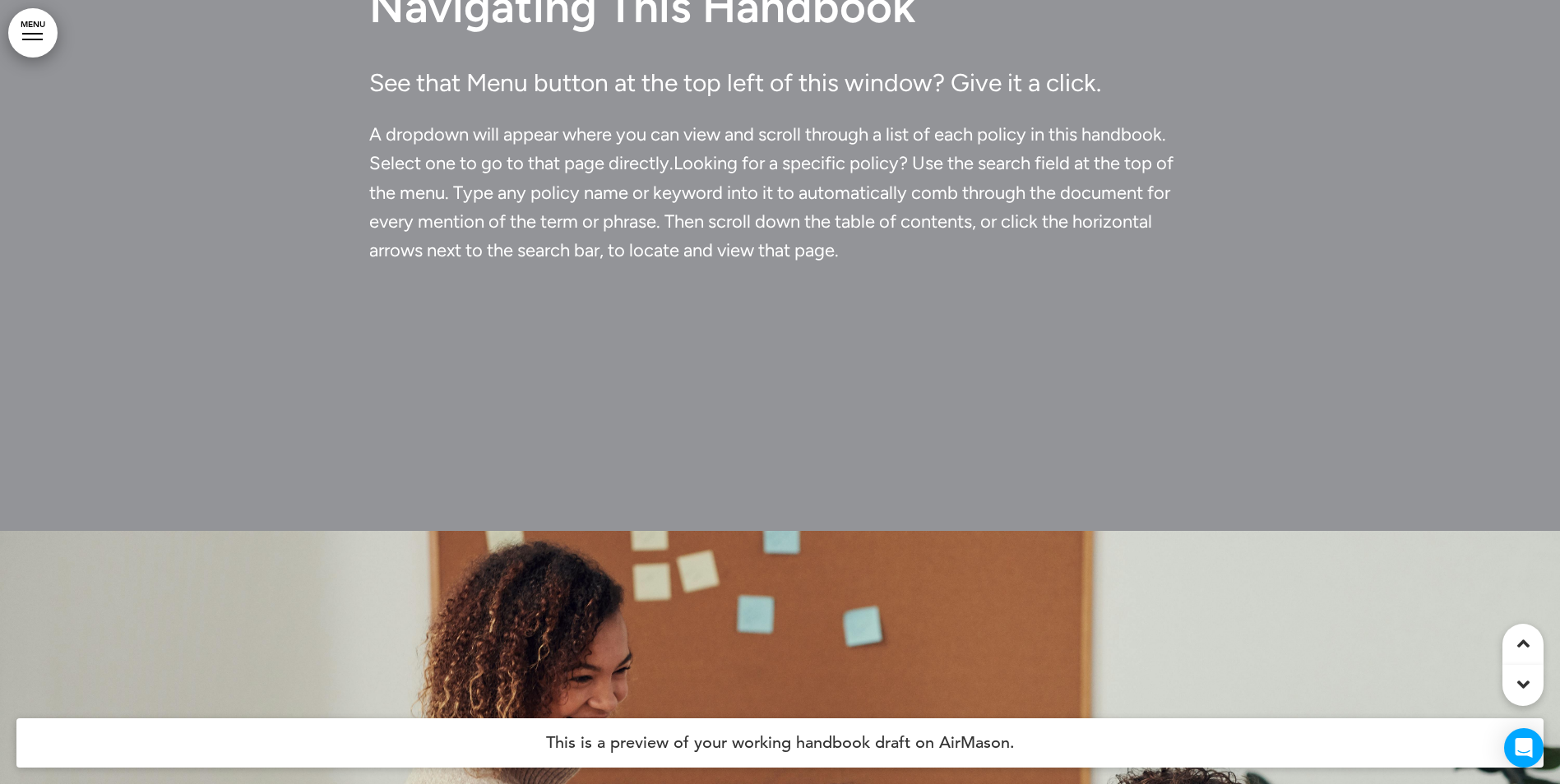
click at [17, 34] on link "MENU" at bounding box center [32, 32] width 50 height 50
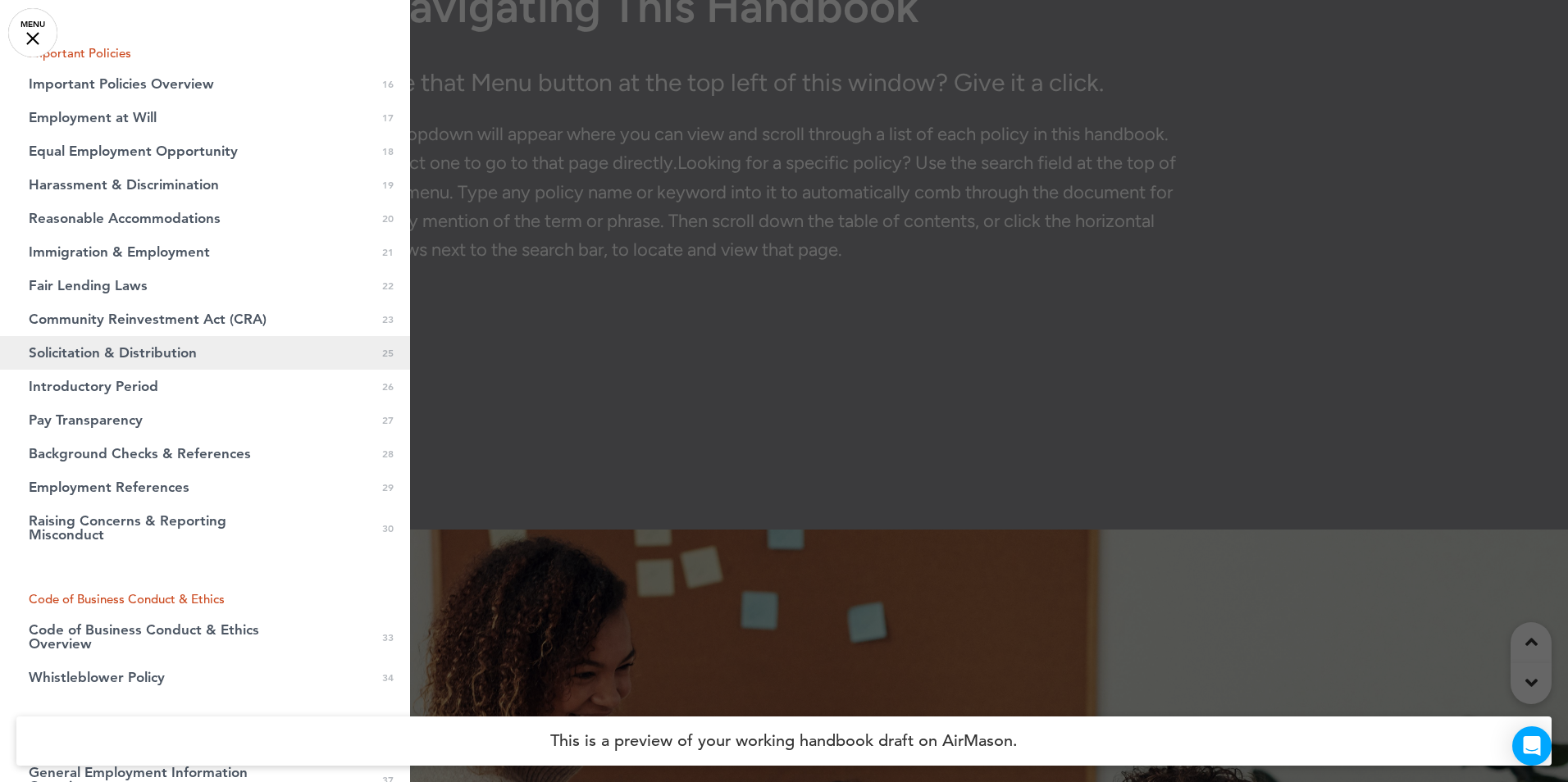
scroll to position [492, 0]
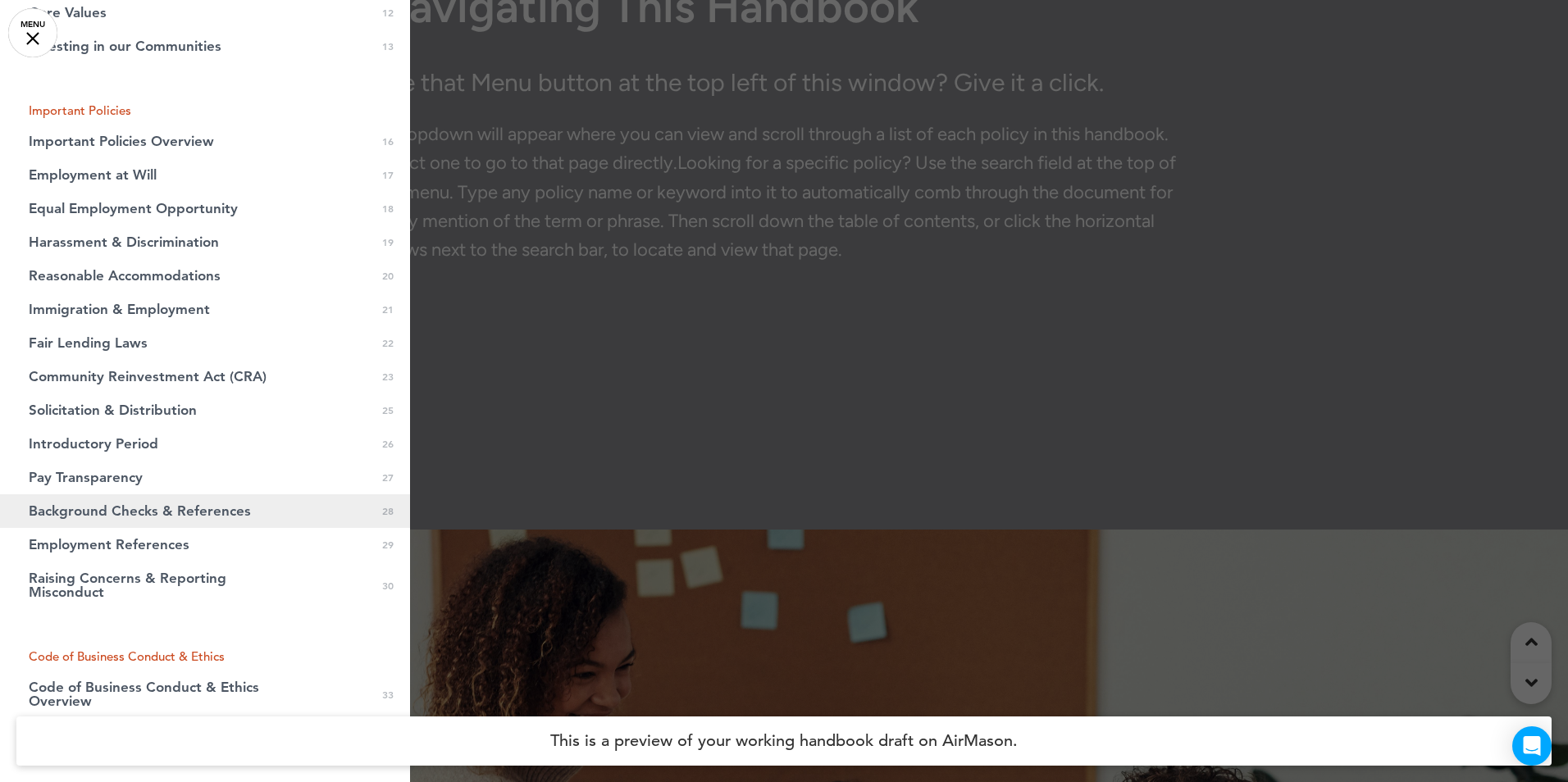
click at [151, 505] on span "Background Checks & References" at bounding box center [140, 512] width 222 height 14
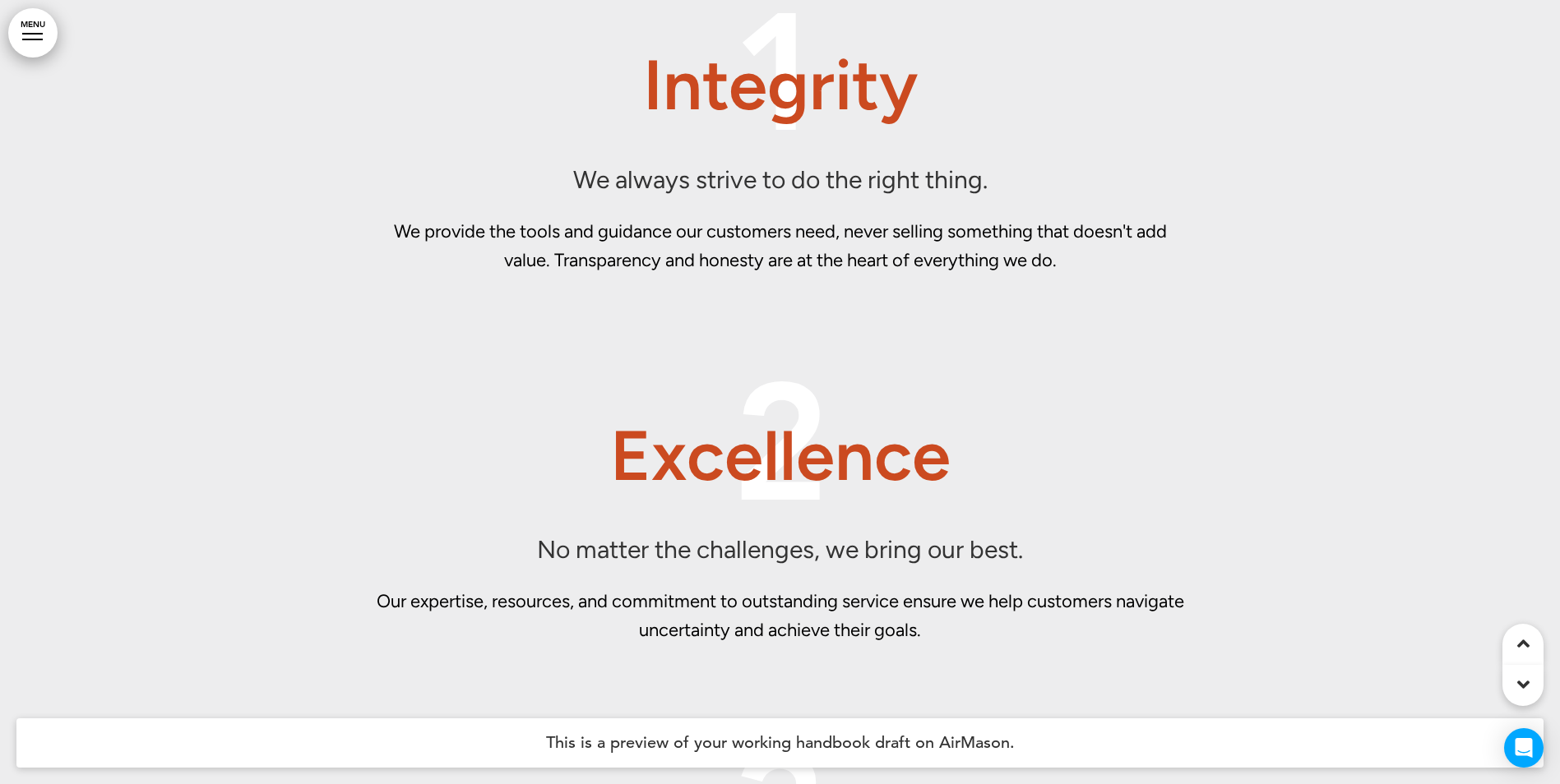
scroll to position [25355, 0]
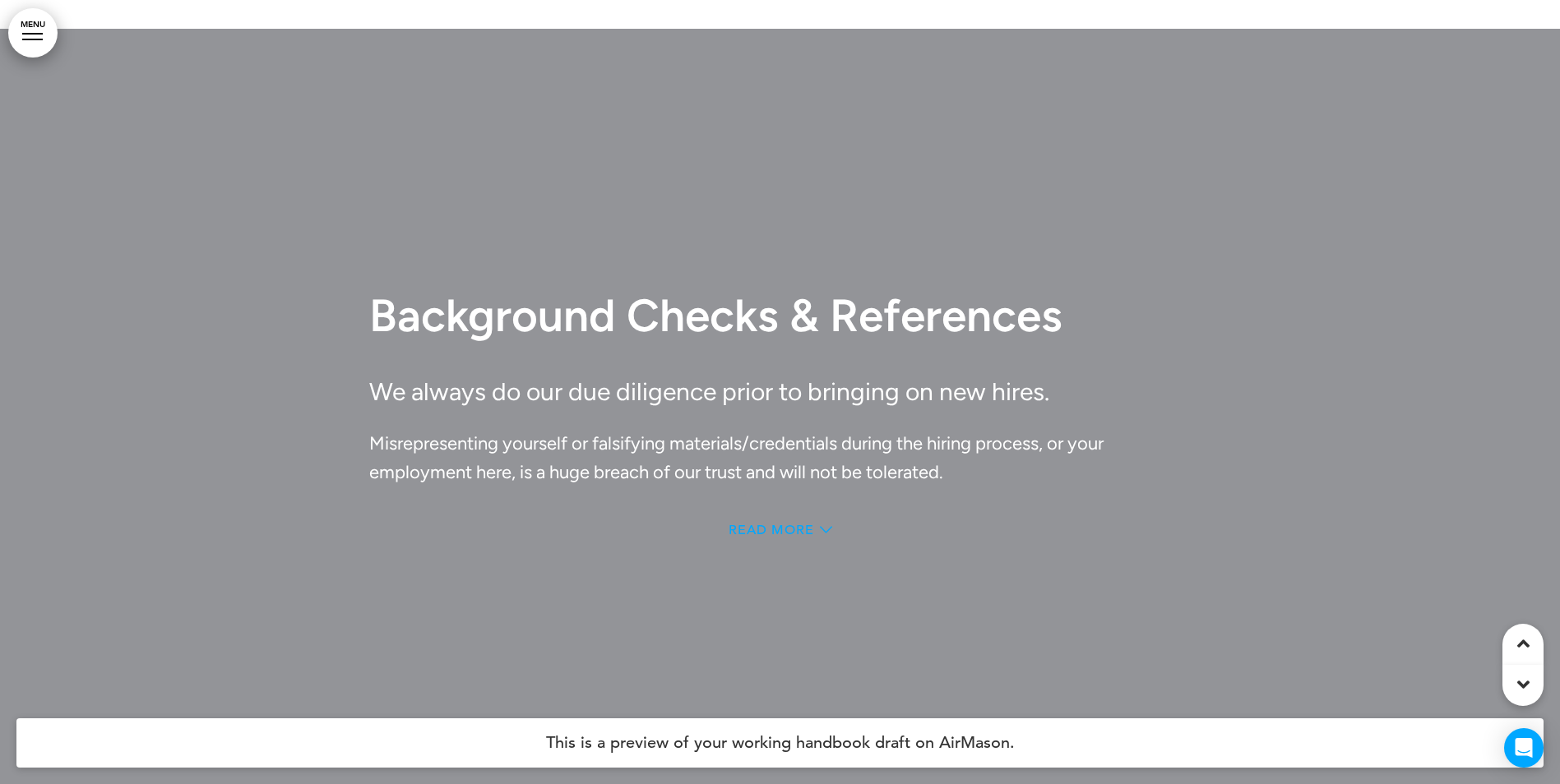
click at [777, 523] on span "Read More" at bounding box center [771, 529] width 85 height 13
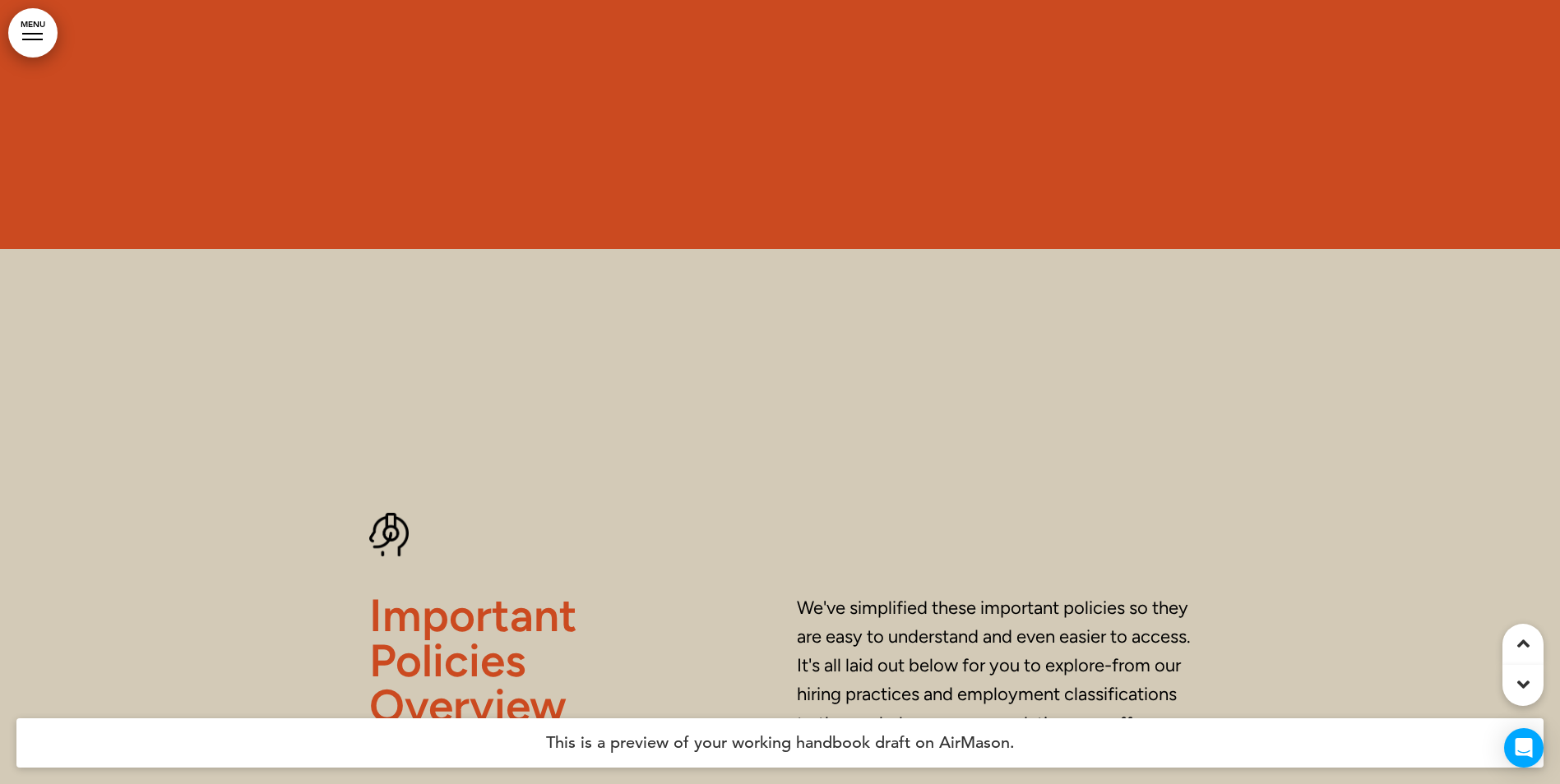
scroll to position [0, 0]
